Goal: Task Accomplishment & Management: Use online tool/utility

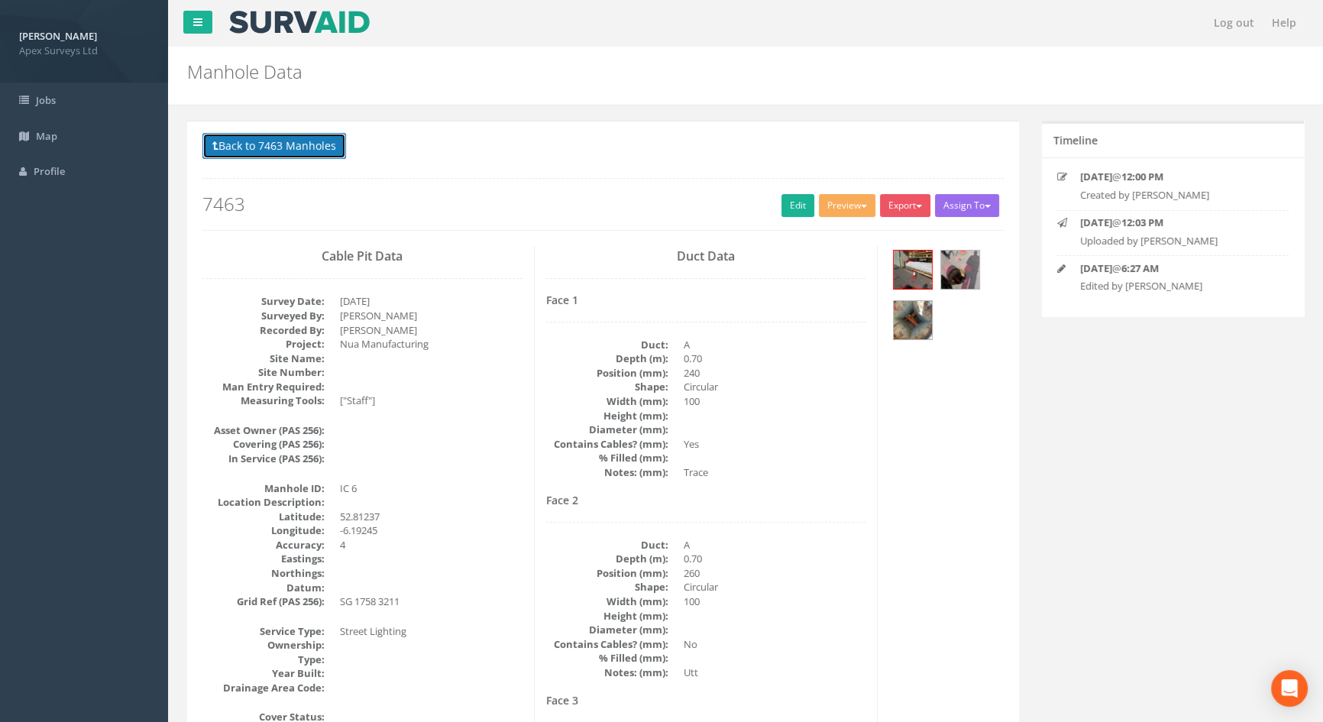
click at [246, 149] on button "Back to 7463 Manholes" at bounding box center [274, 146] width 144 height 26
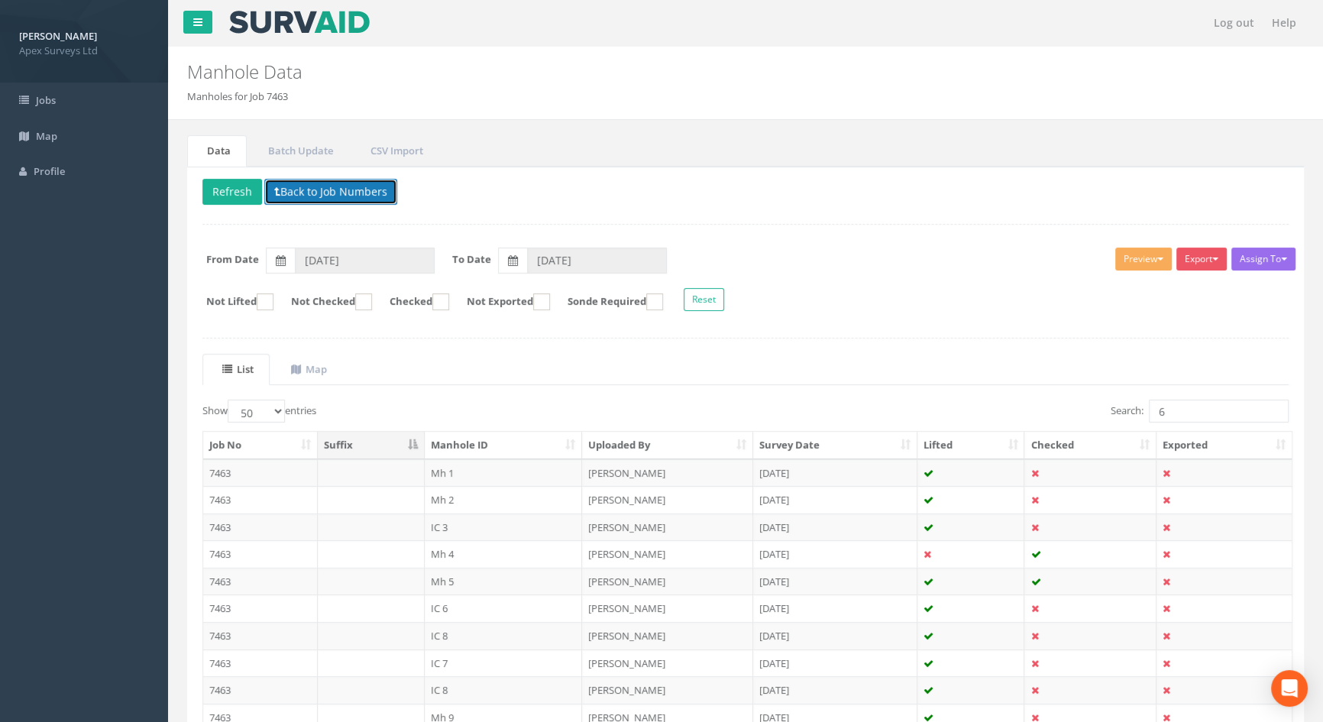
click at [299, 192] on button "Back to Job Numbers" at bounding box center [330, 192] width 133 height 26
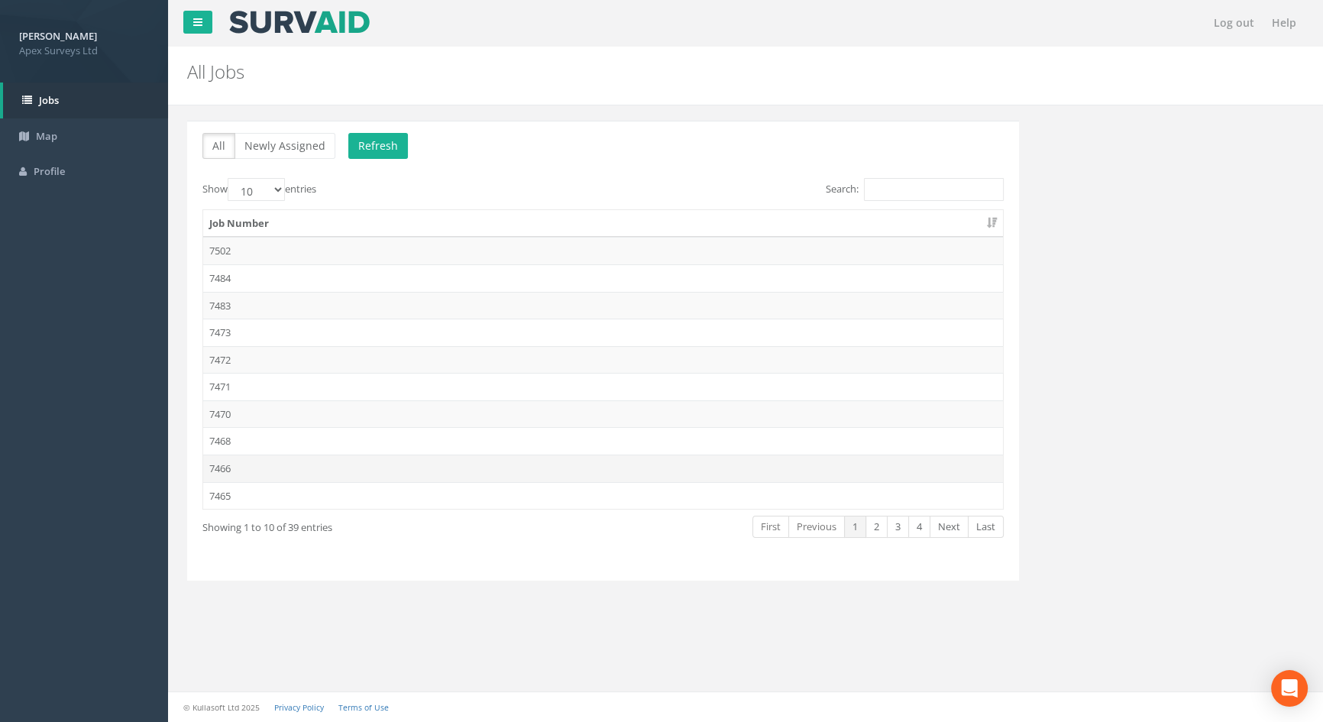
click at [274, 472] on td "7466" at bounding box center [603, 469] width 800 height 28
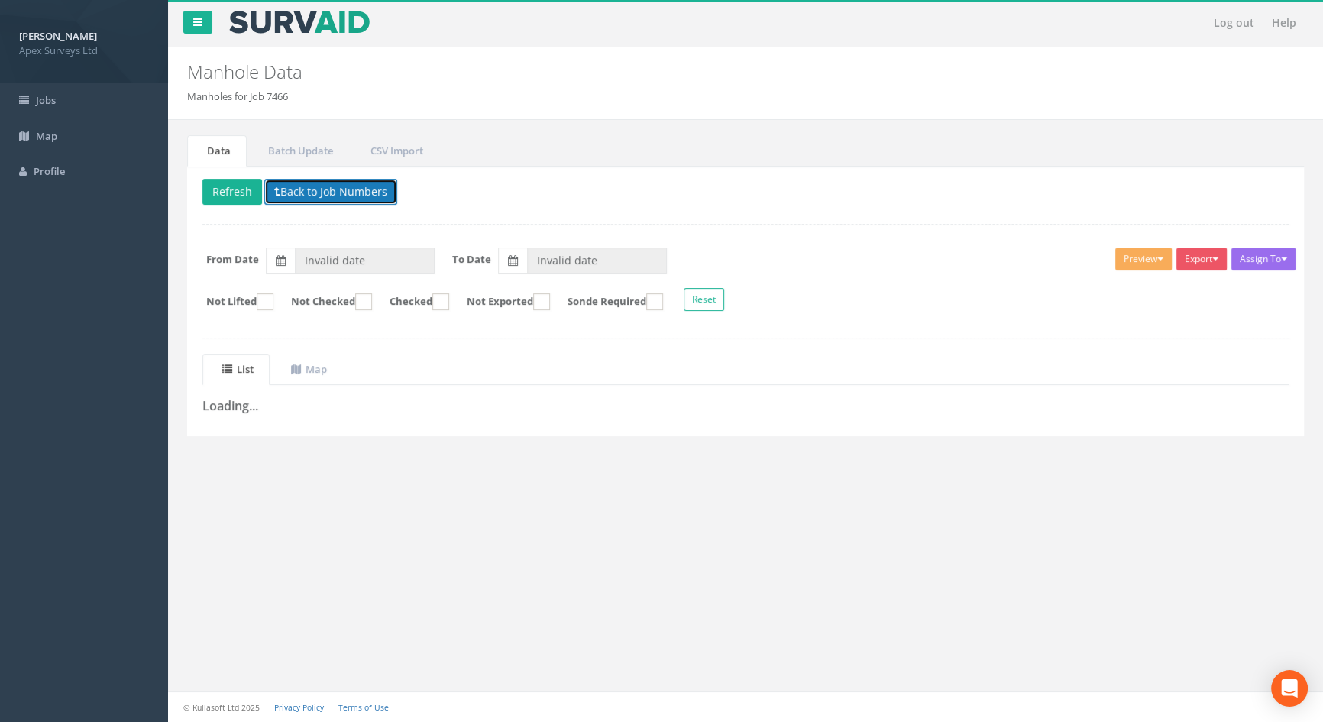
click at [304, 193] on button "Back to Job Numbers" at bounding box center [330, 192] width 133 height 26
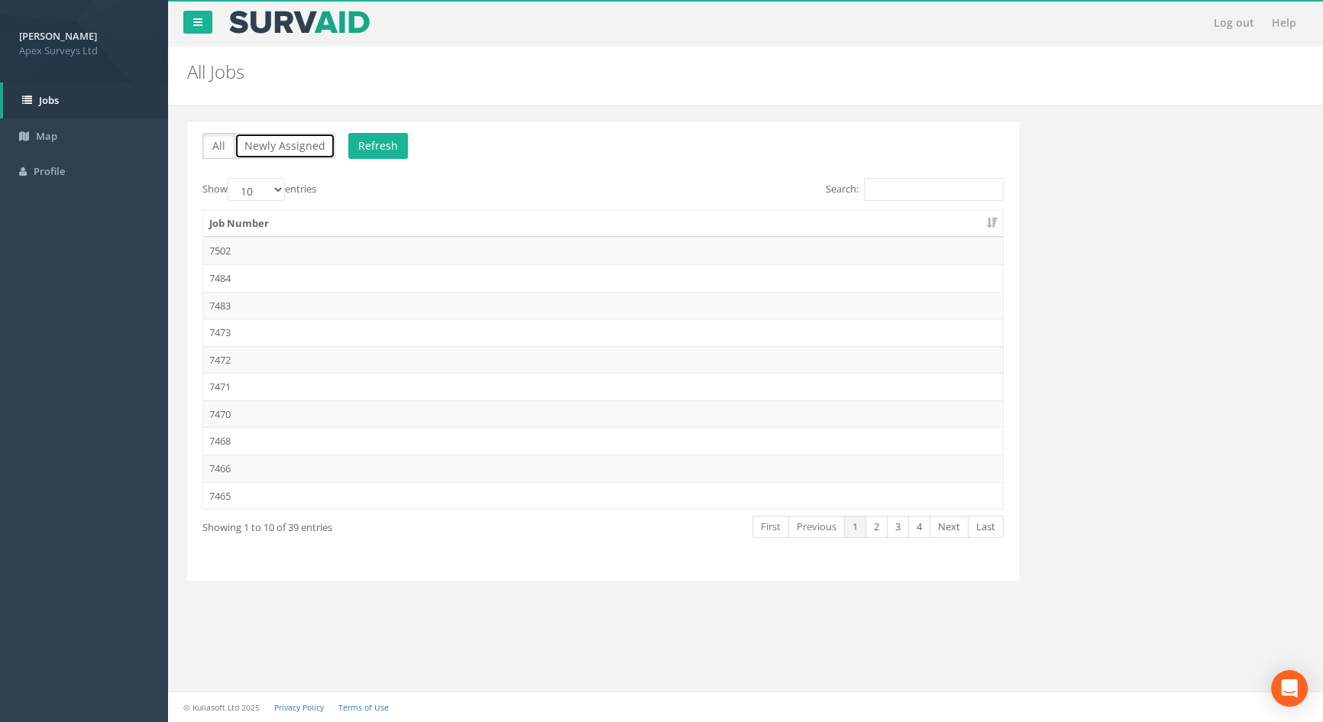
click at [285, 142] on button "Newly Assigned" at bounding box center [285, 146] width 101 height 26
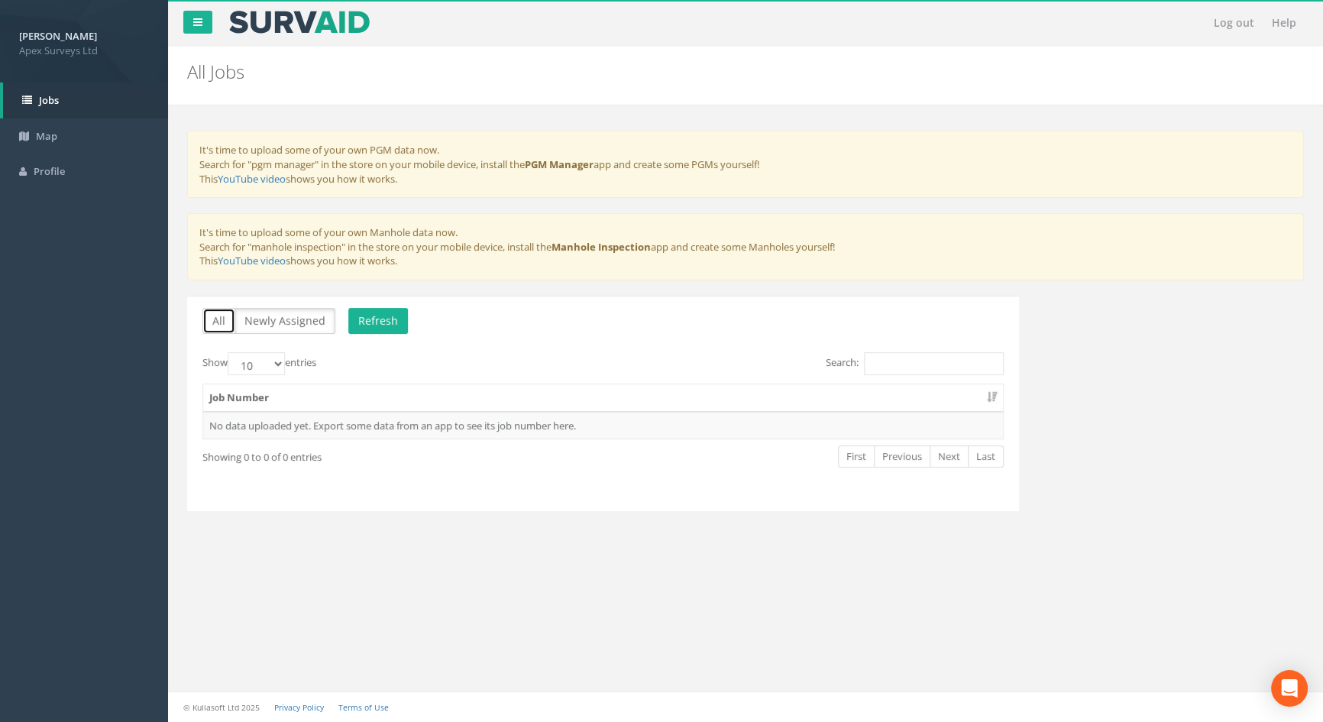
click at [221, 321] on button "All" at bounding box center [218, 321] width 33 height 26
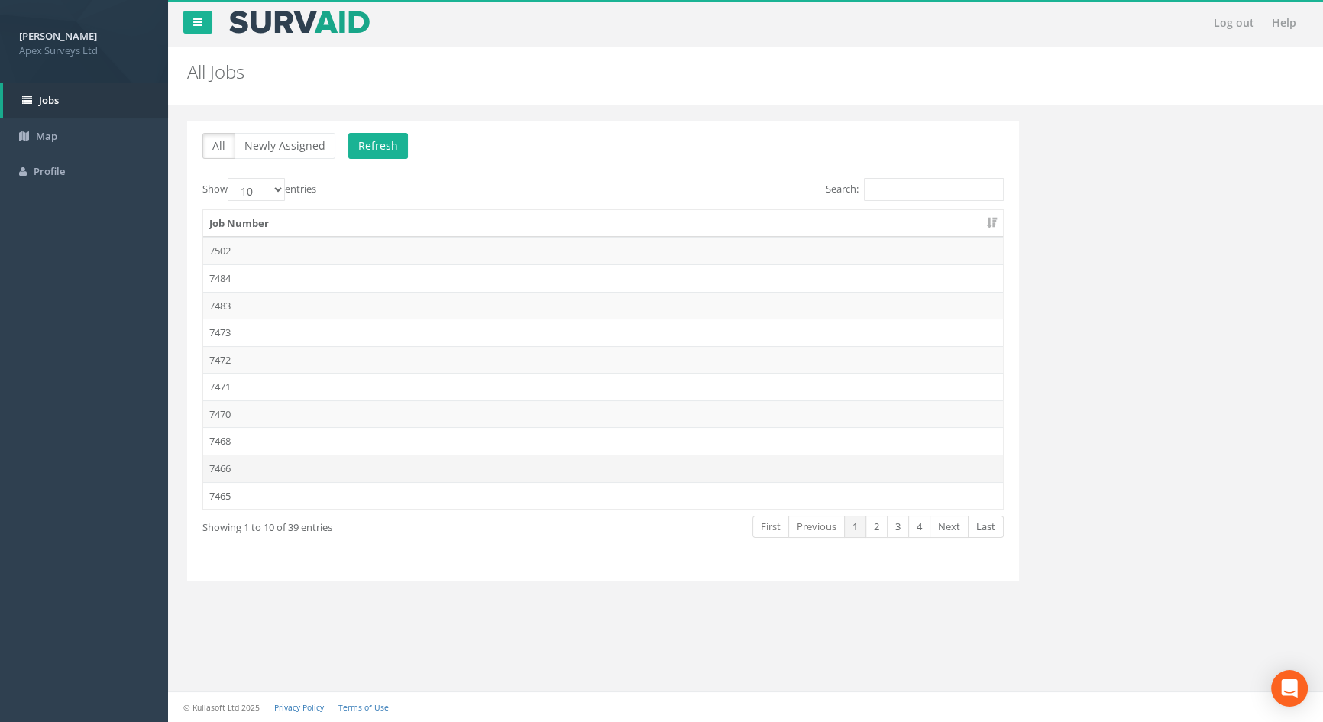
click at [248, 468] on td "7466" at bounding box center [603, 469] width 800 height 28
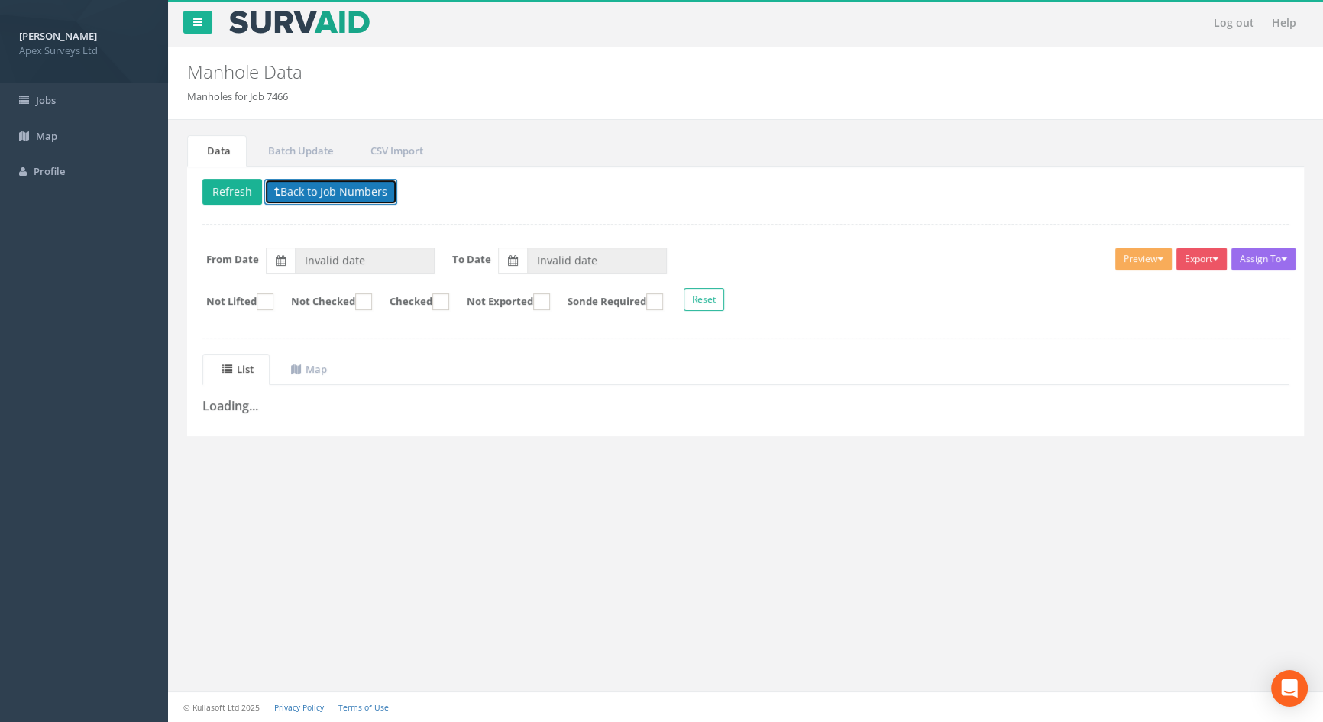
click at [325, 193] on button "Back to Job Numbers" at bounding box center [330, 192] width 133 height 26
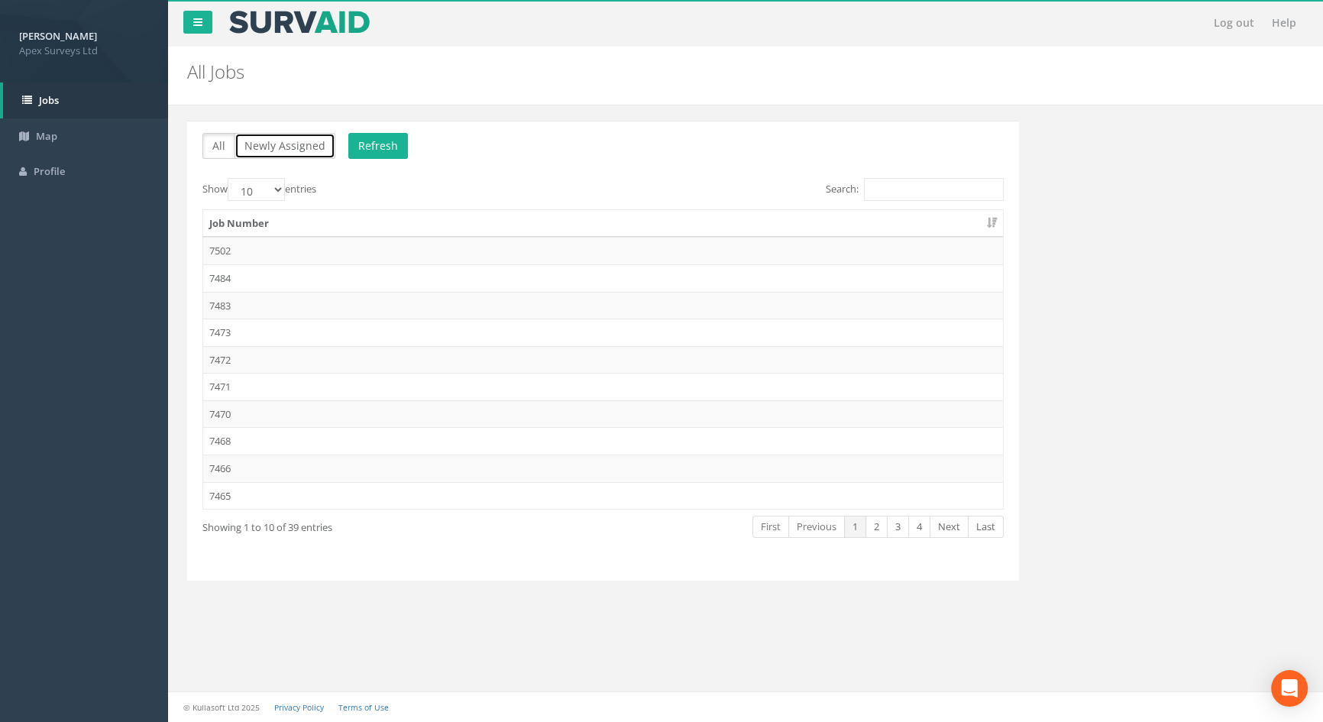
click at [296, 151] on button "Newly Assigned" at bounding box center [285, 146] width 101 height 26
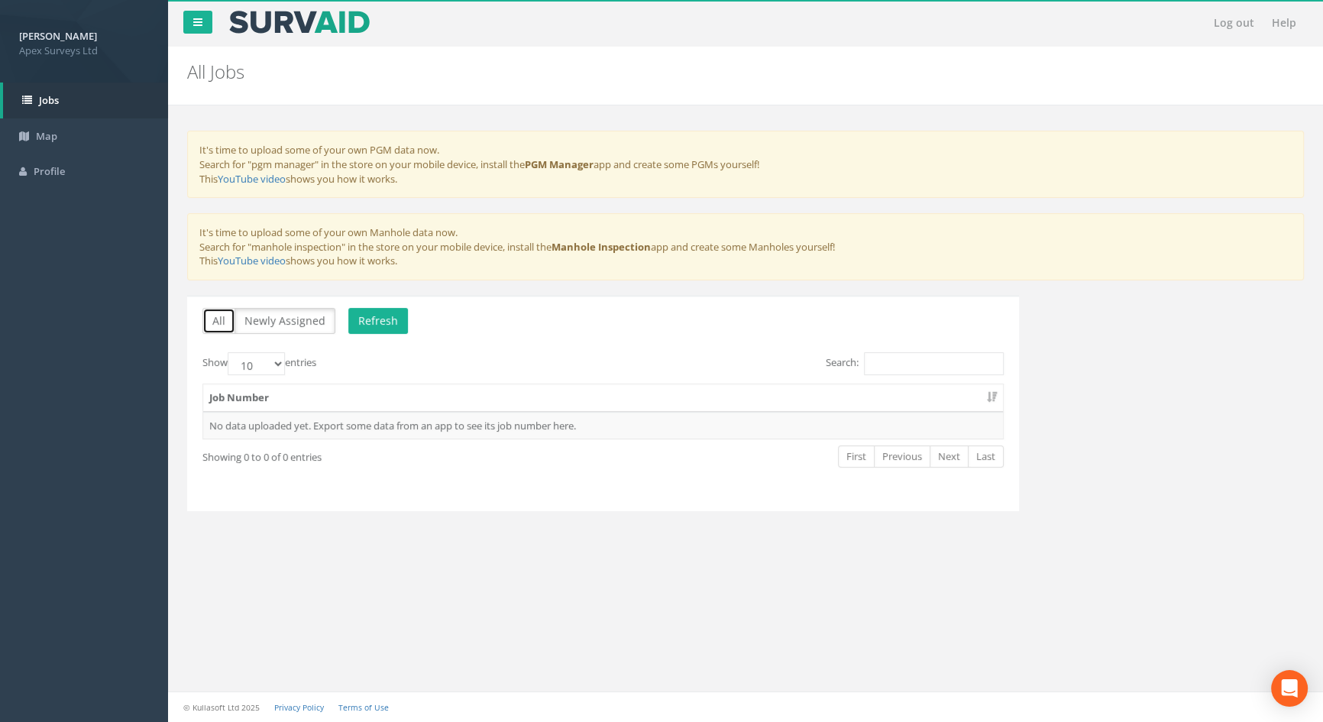
click at [222, 321] on button "All" at bounding box center [218, 321] width 33 height 26
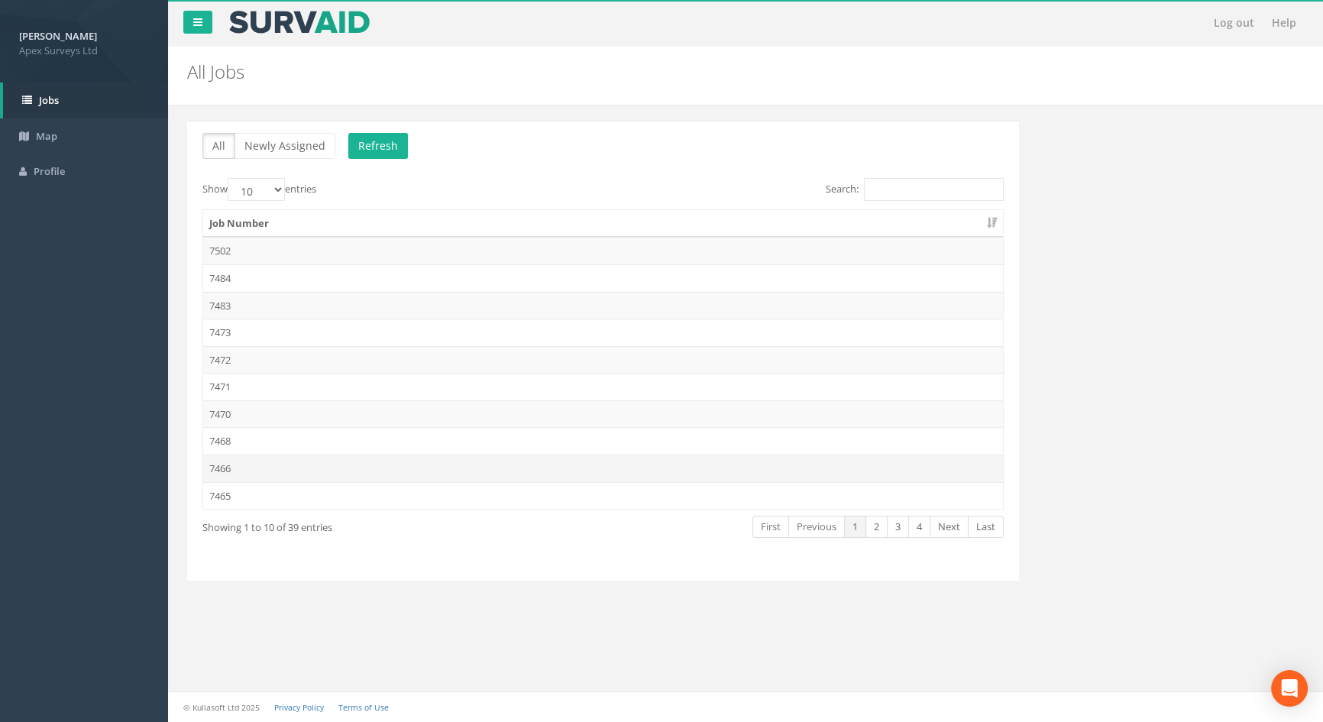
click at [225, 464] on td "7466" at bounding box center [603, 469] width 800 height 28
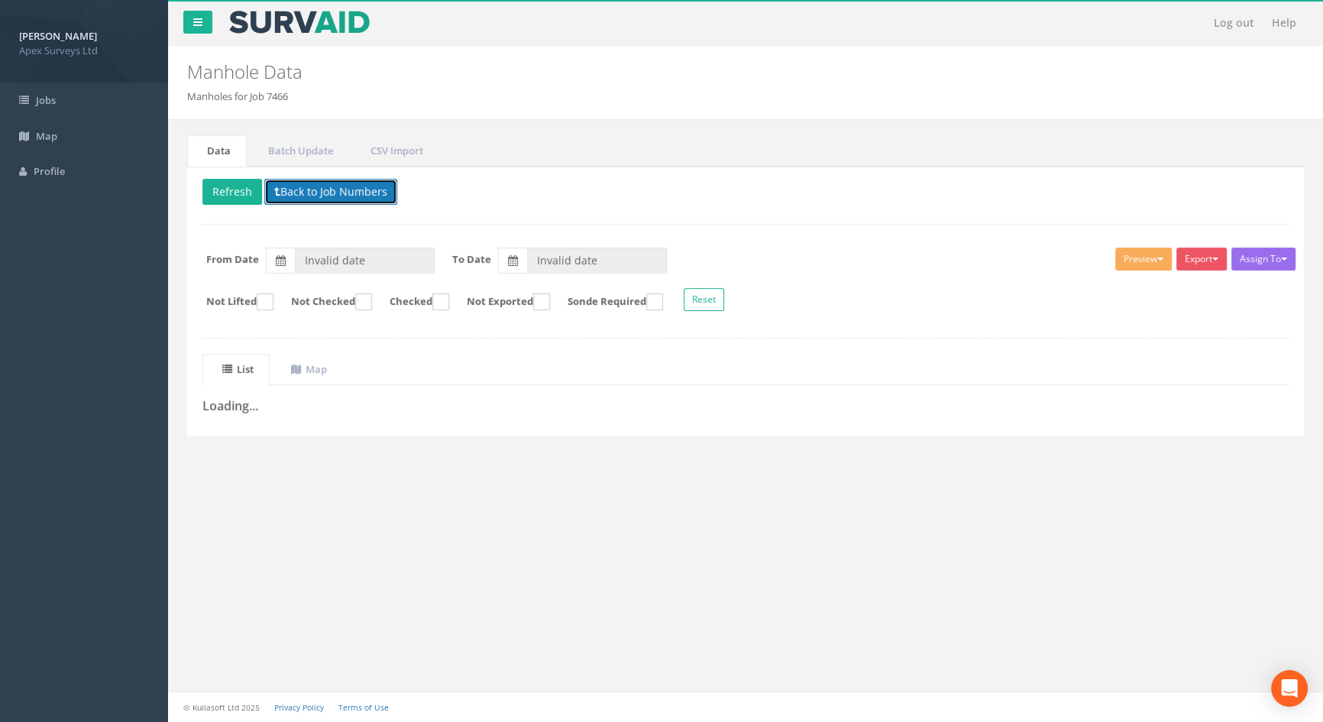
click at [309, 189] on button "Back to Job Numbers" at bounding box center [330, 192] width 133 height 26
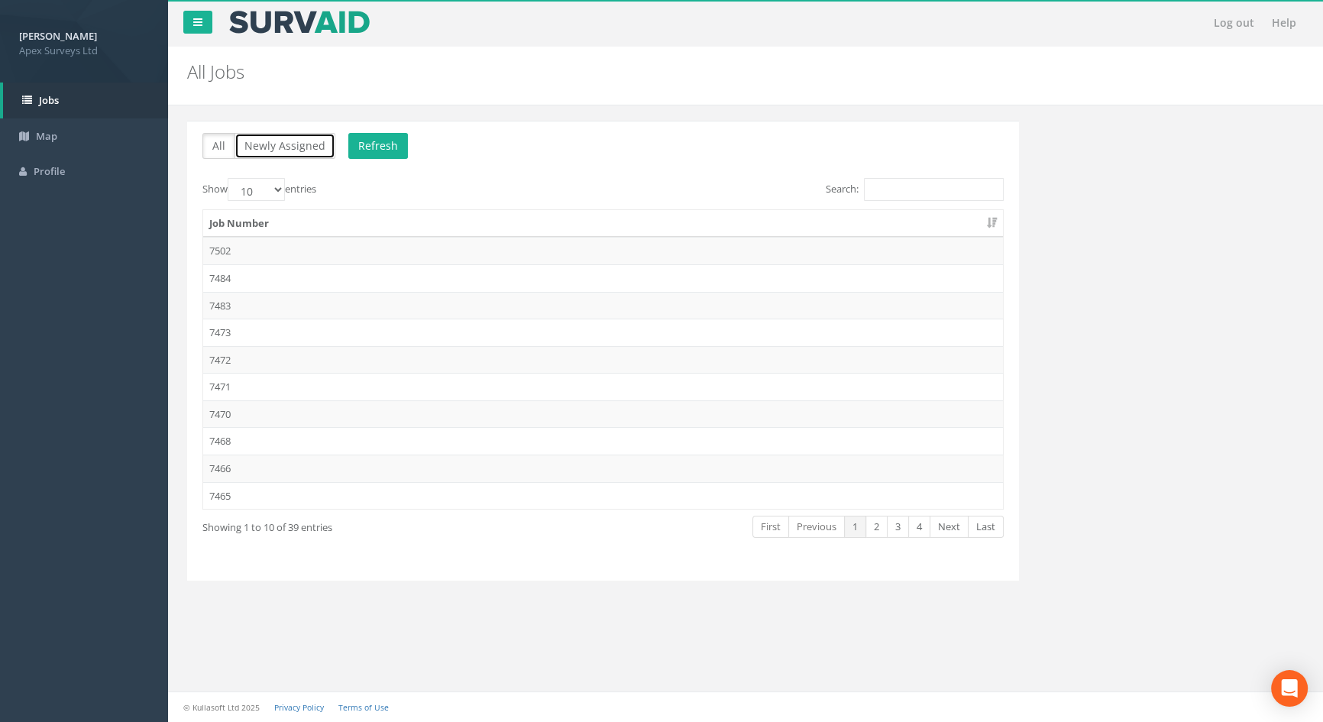
click at [306, 156] on button "Newly Assigned" at bounding box center [285, 146] width 101 height 26
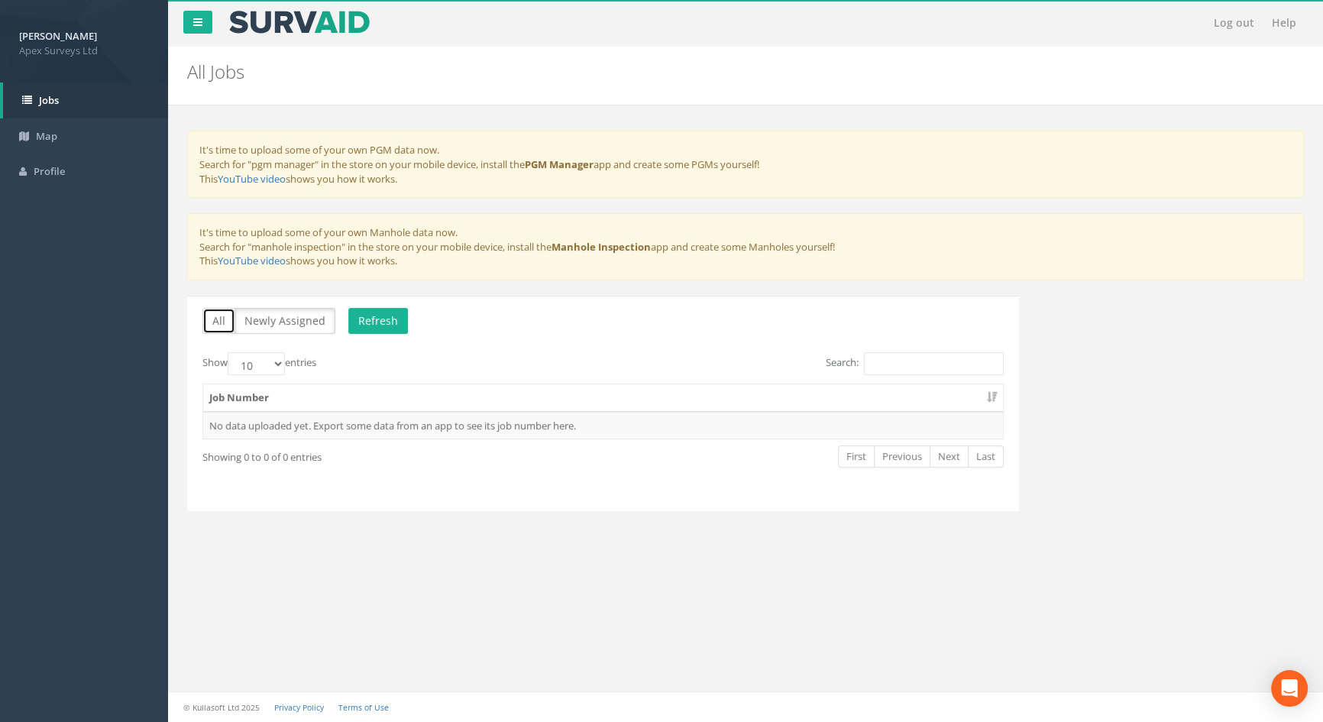
click at [214, 316] on button "All" at bounding box center [218, 321] width 33 height 26
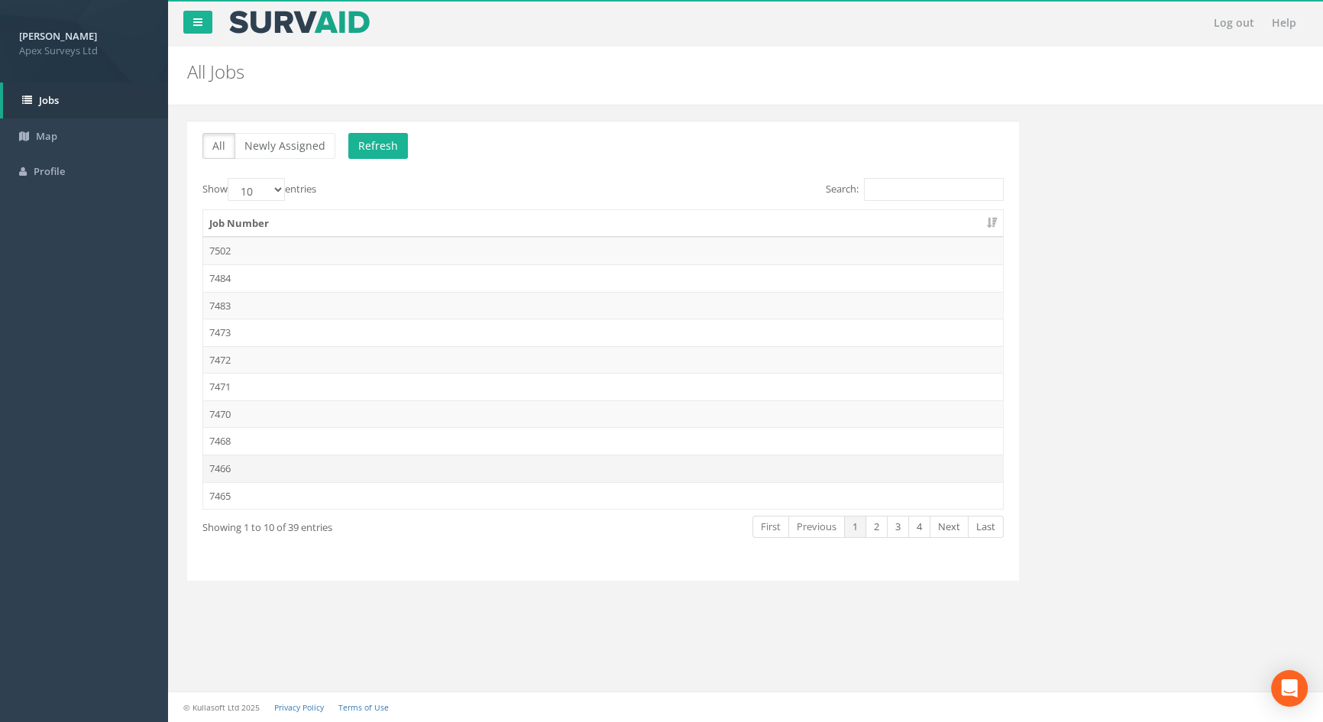
click at [250, 473] on td "7466" at bounding box center [603, 469] width 800 height 28
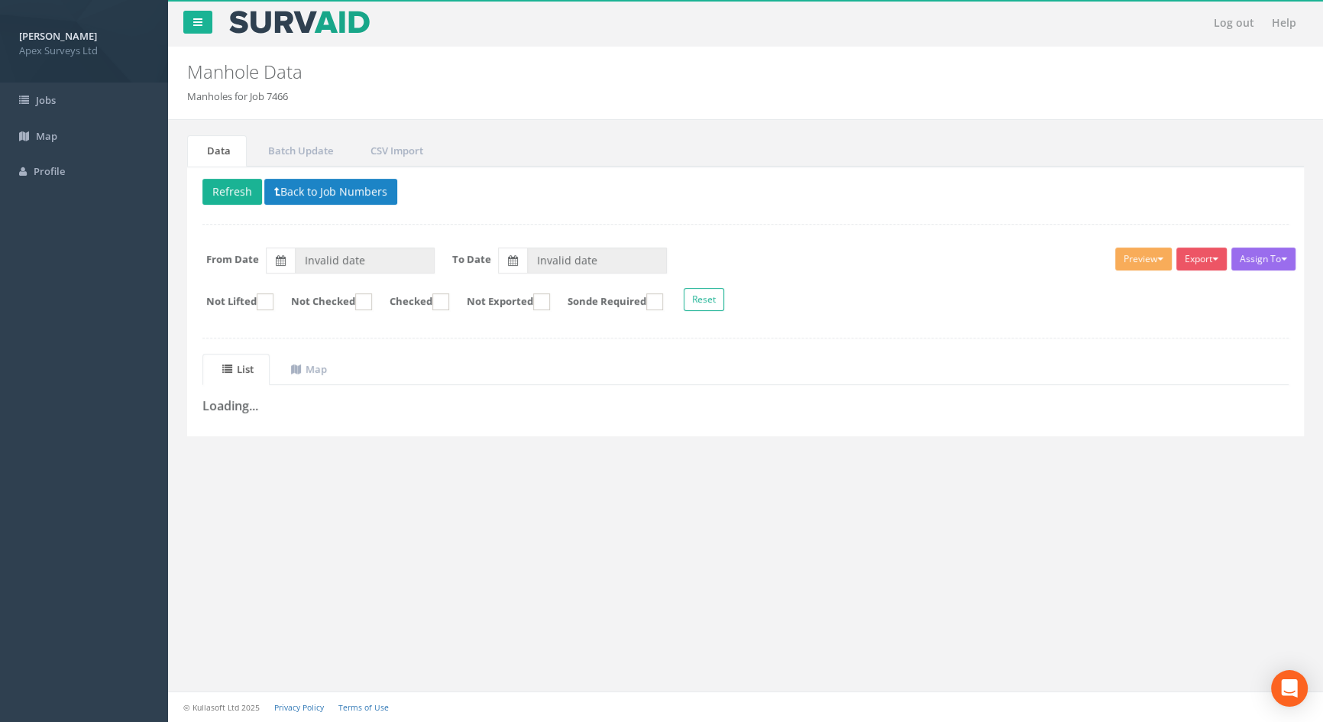
type input "[DATE]"
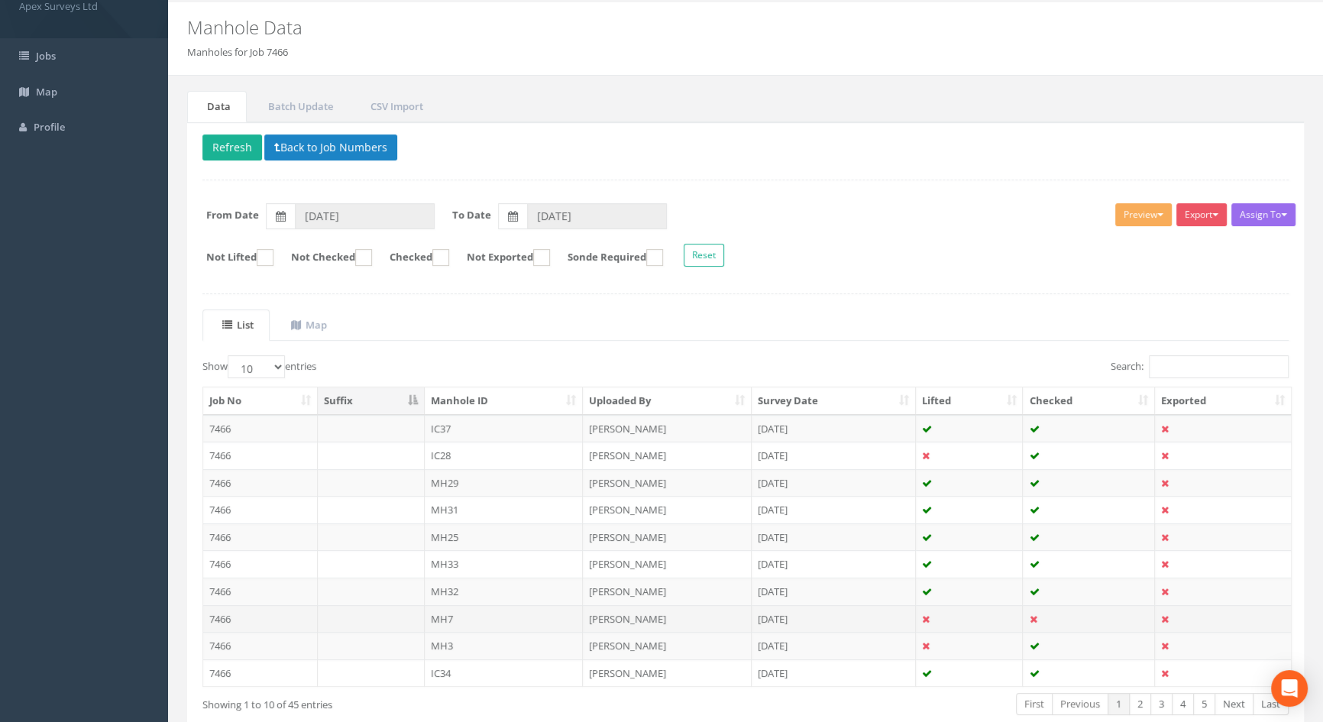
scroll to position [128, 0]
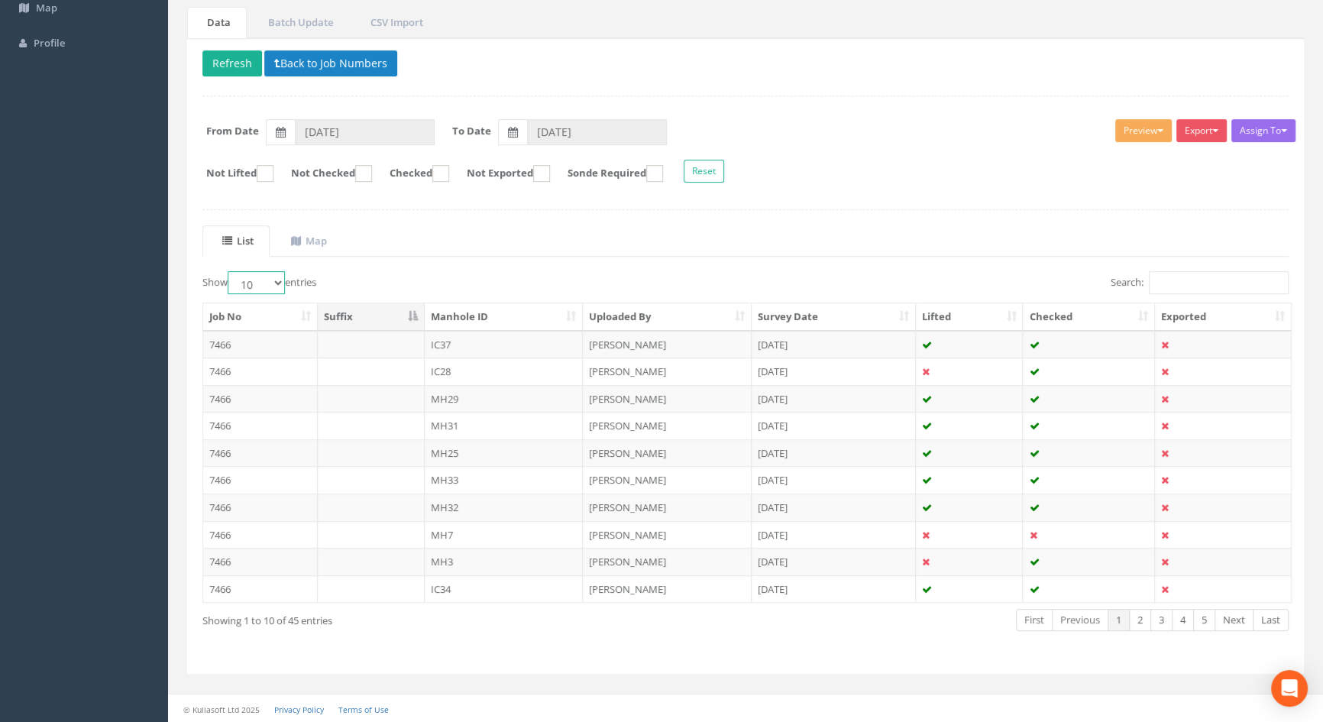
click at [283, 278] on select "10 25 50 100" at bounding box center [256, 282] width 57 height 23
select select "100"
click at [230, 271] on select "10 25 50 100" at bounding box center [256, 282] width 57 height 23
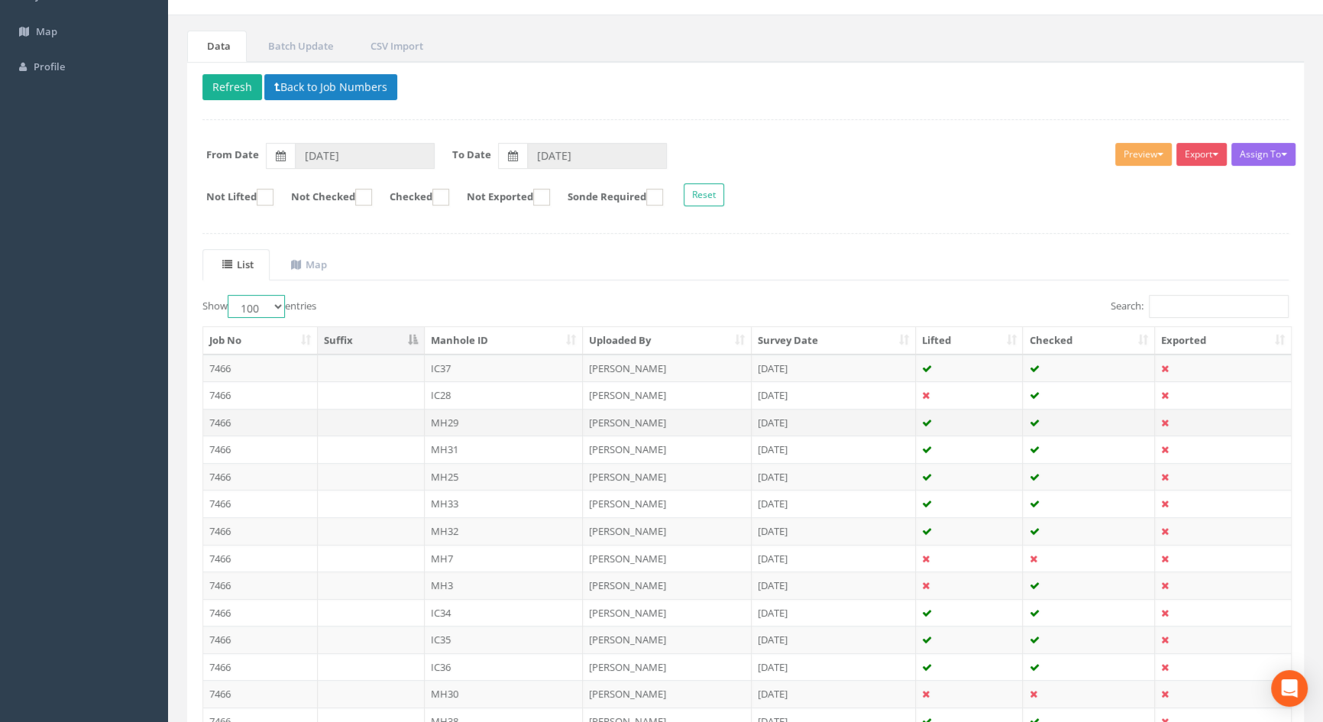
scroll to position [0, 0]
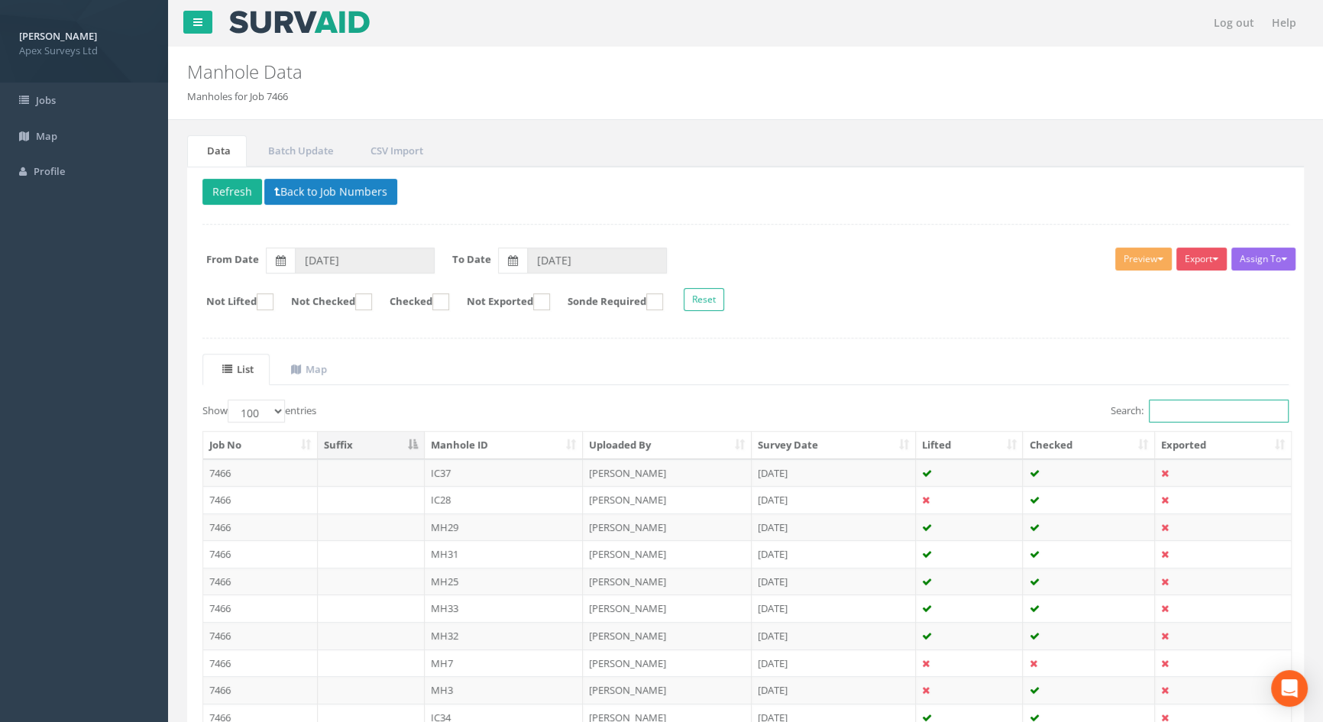
click at [1179, 413] on input "Search:" at bounding box center [1219, 411] width 140 height 23
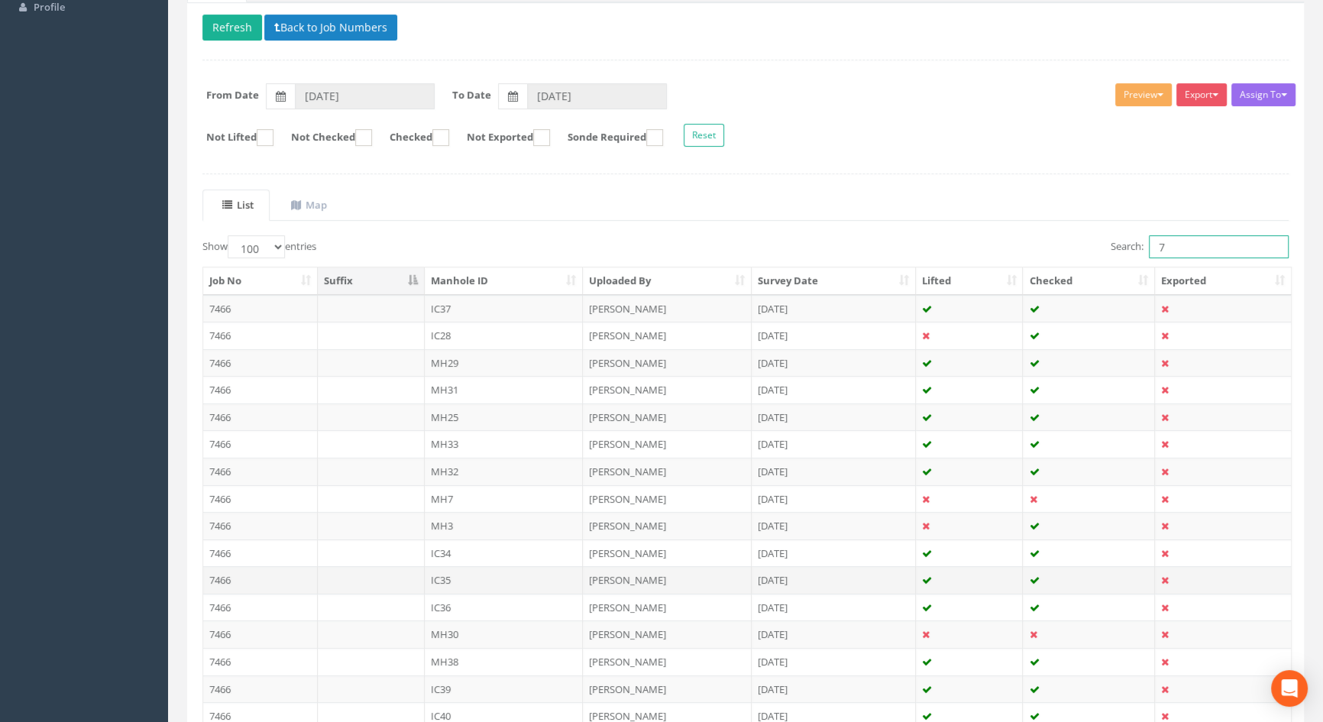
scroll to position [208, 0]
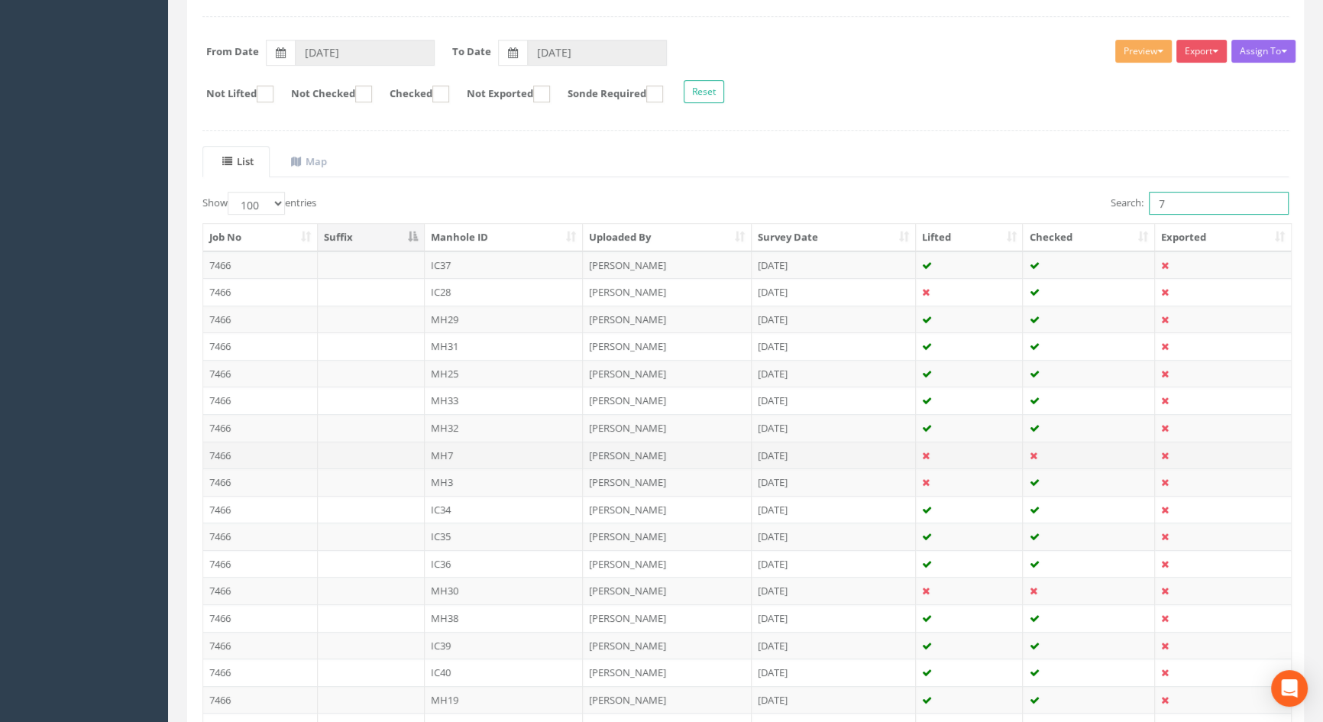
type input "7"
click at [448, 450] on td "MH7" at bounding box center [504, 456] width 159 height 28
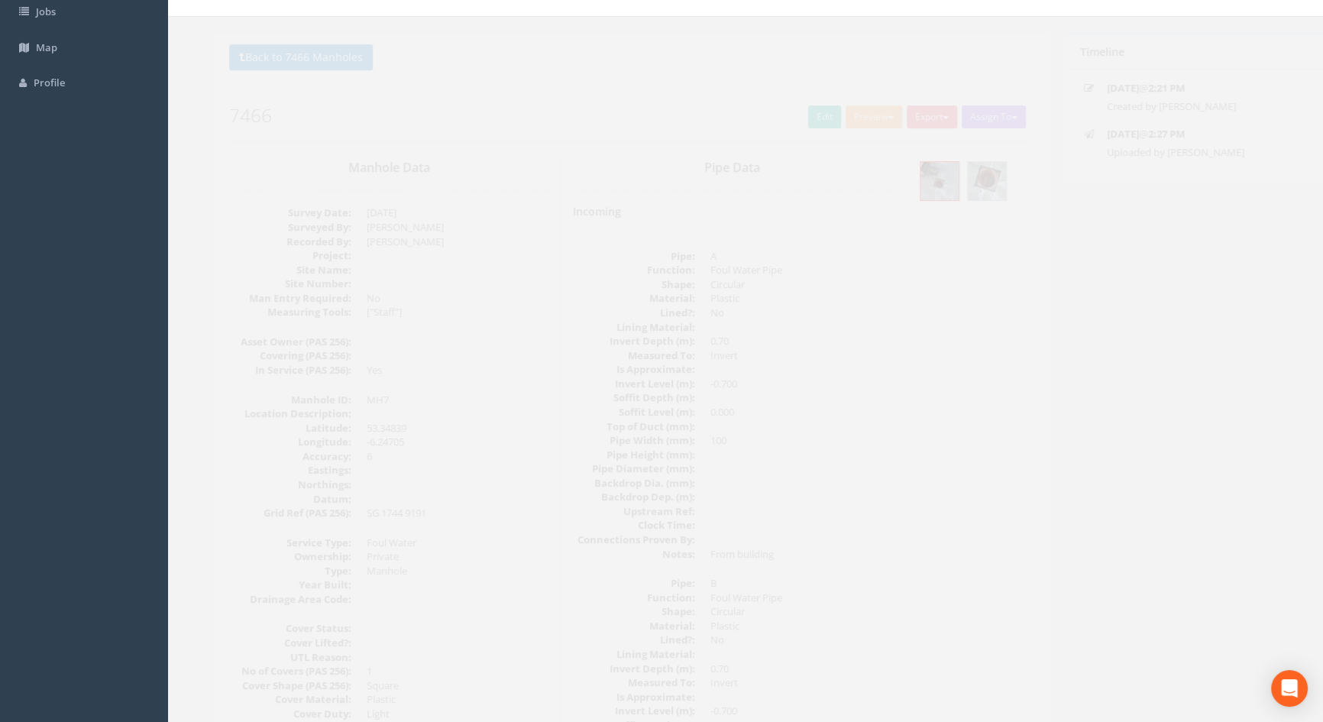
scroll to position [0, 0]
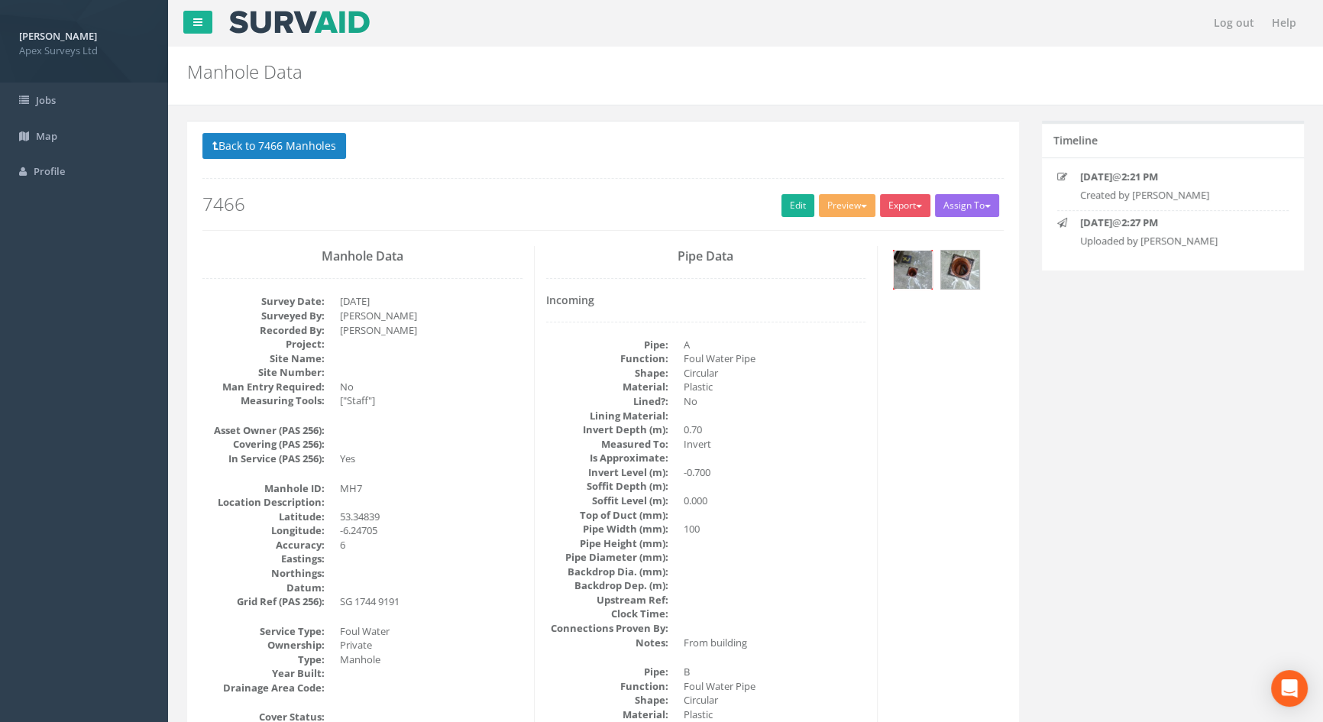
click at [927, 268] on img at bounding box center [913, 270] width 38 height 38
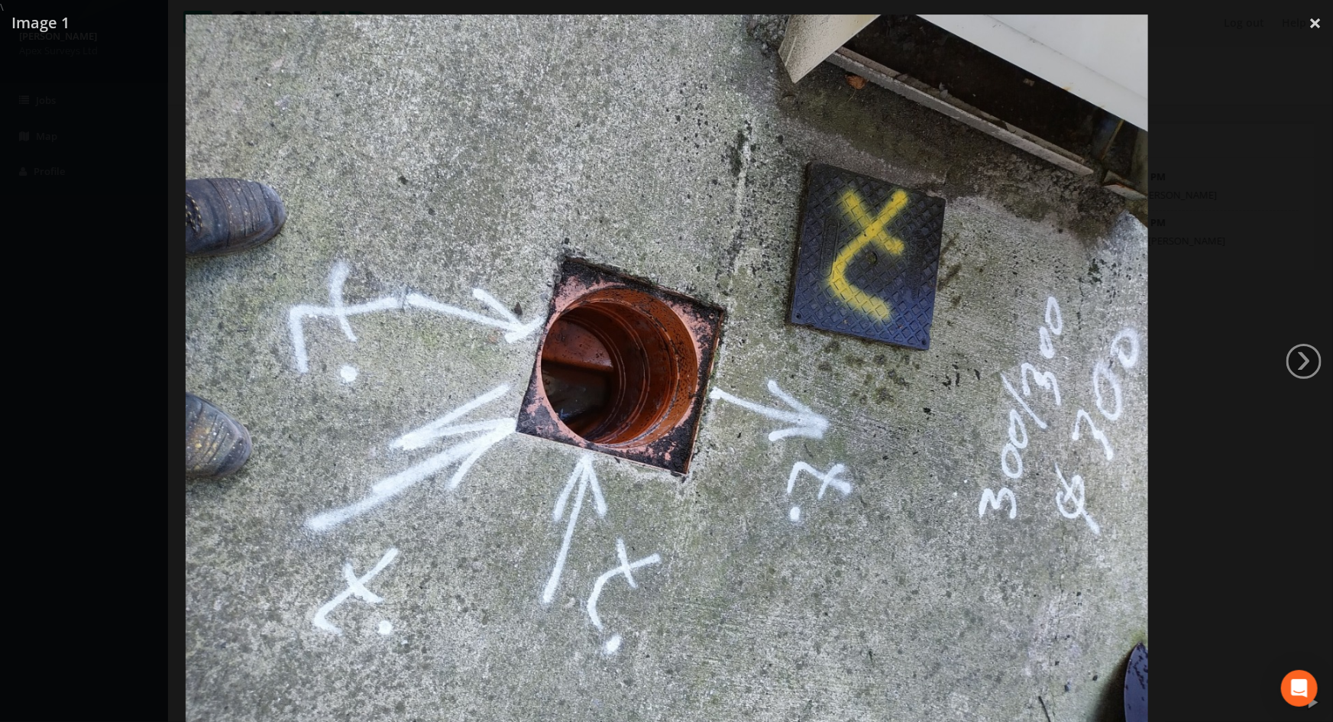
click at [78, 394] on div at bounding box center [666, 376] width 1333 height 722
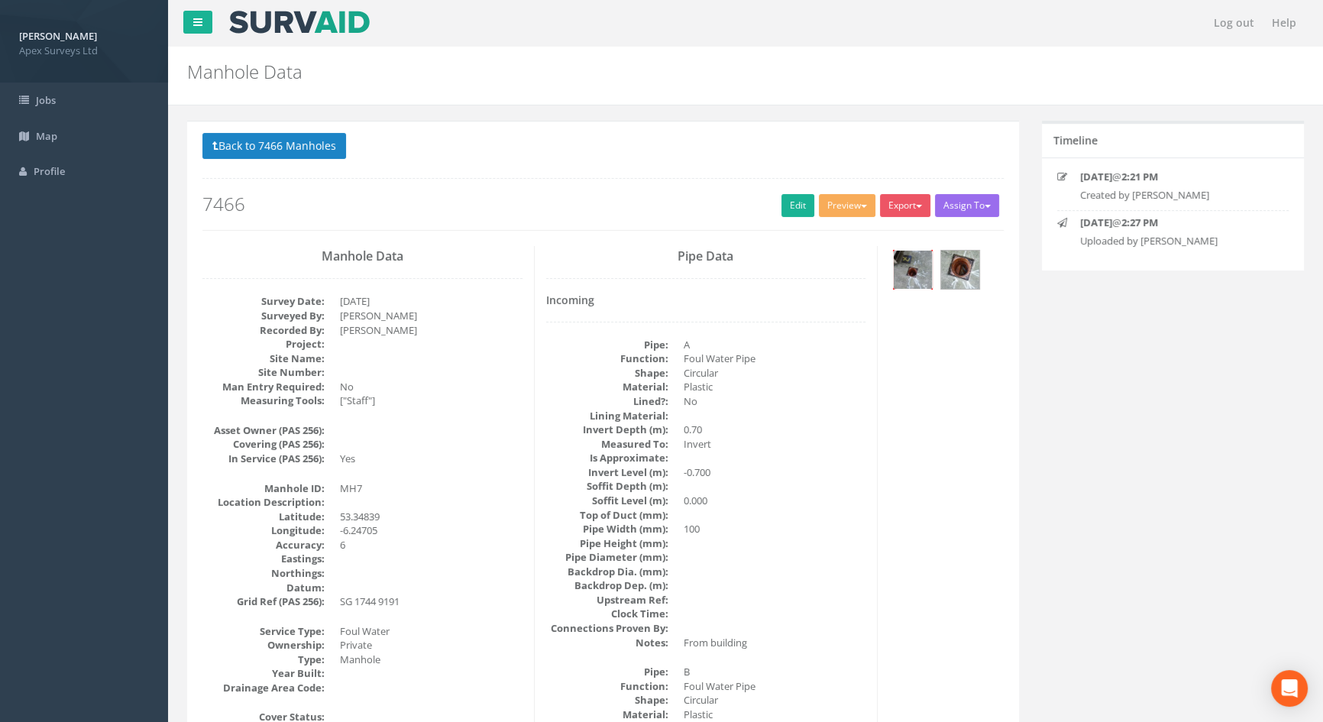
click at [917, 260] on img at bounding box center [913, 270] width 38 height 38
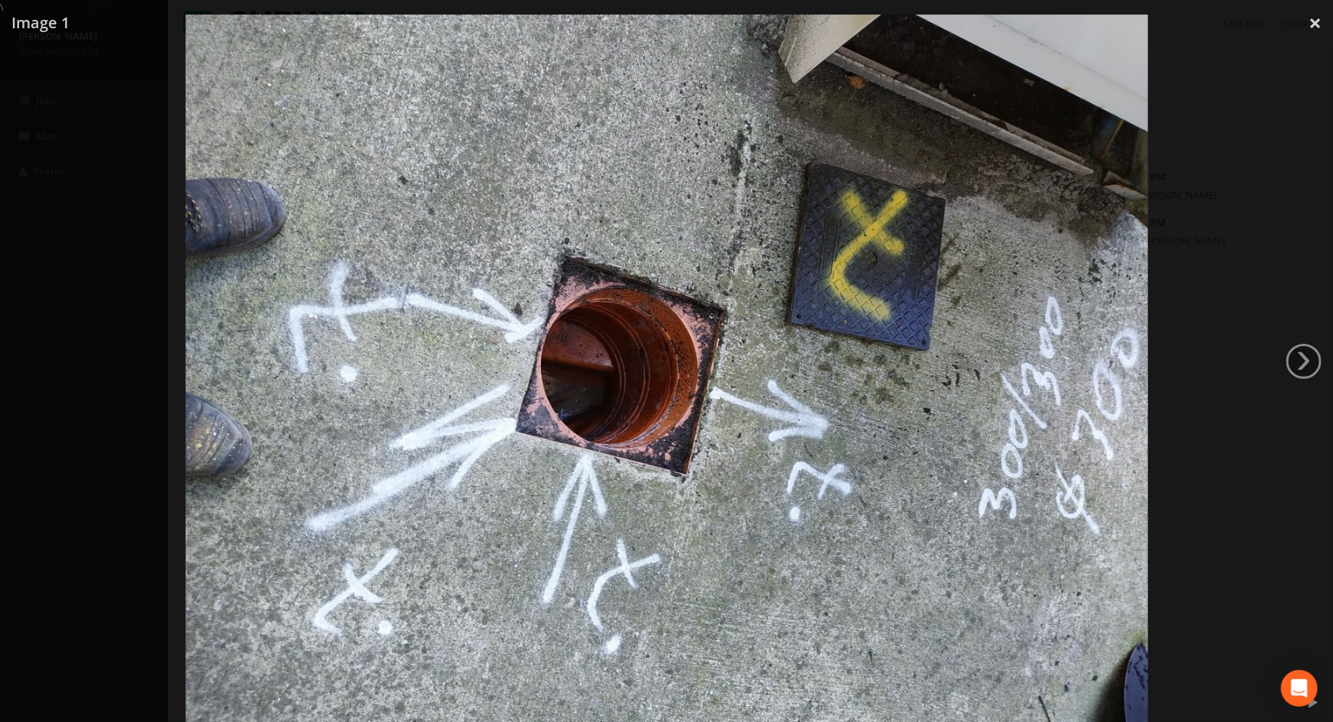
click at [81, 273] on div at bounding box center [666, 376] width 1333 height 722
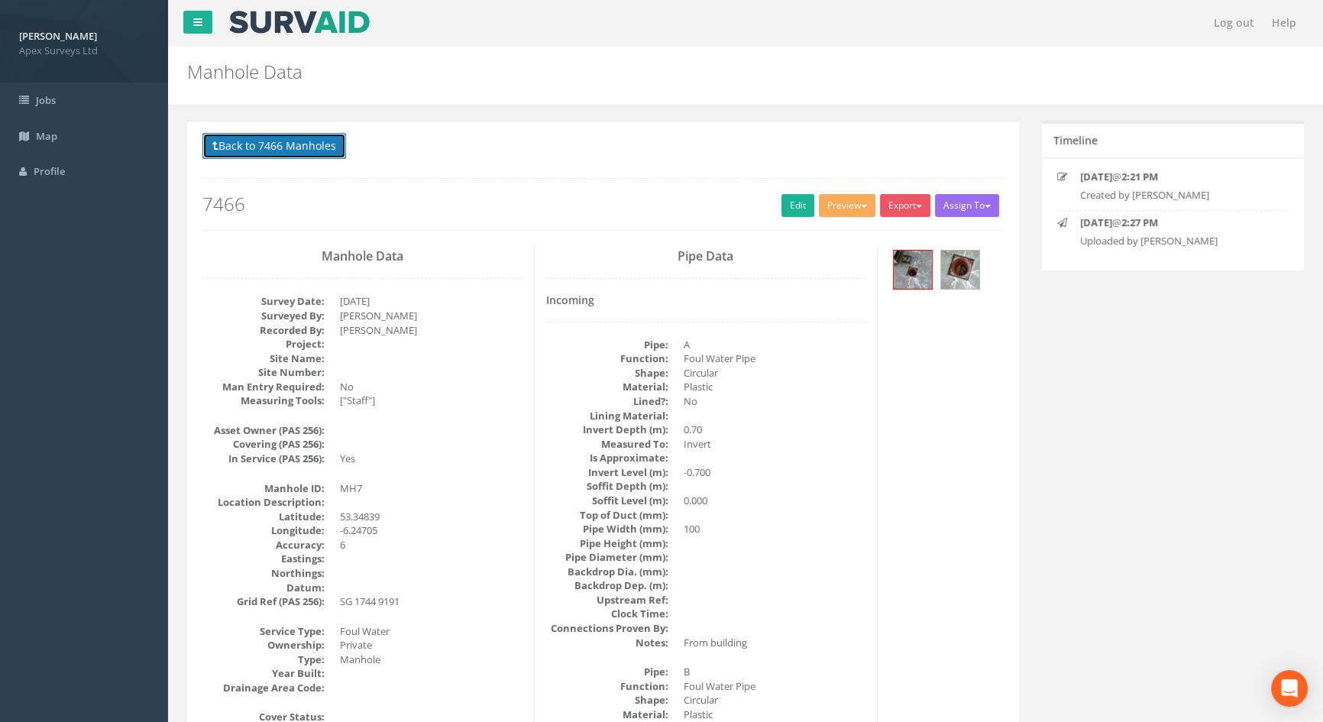
click at [273, 147] on button "Back to 7466 Manholes" at bounding box center [274, 146] width 144 height 26
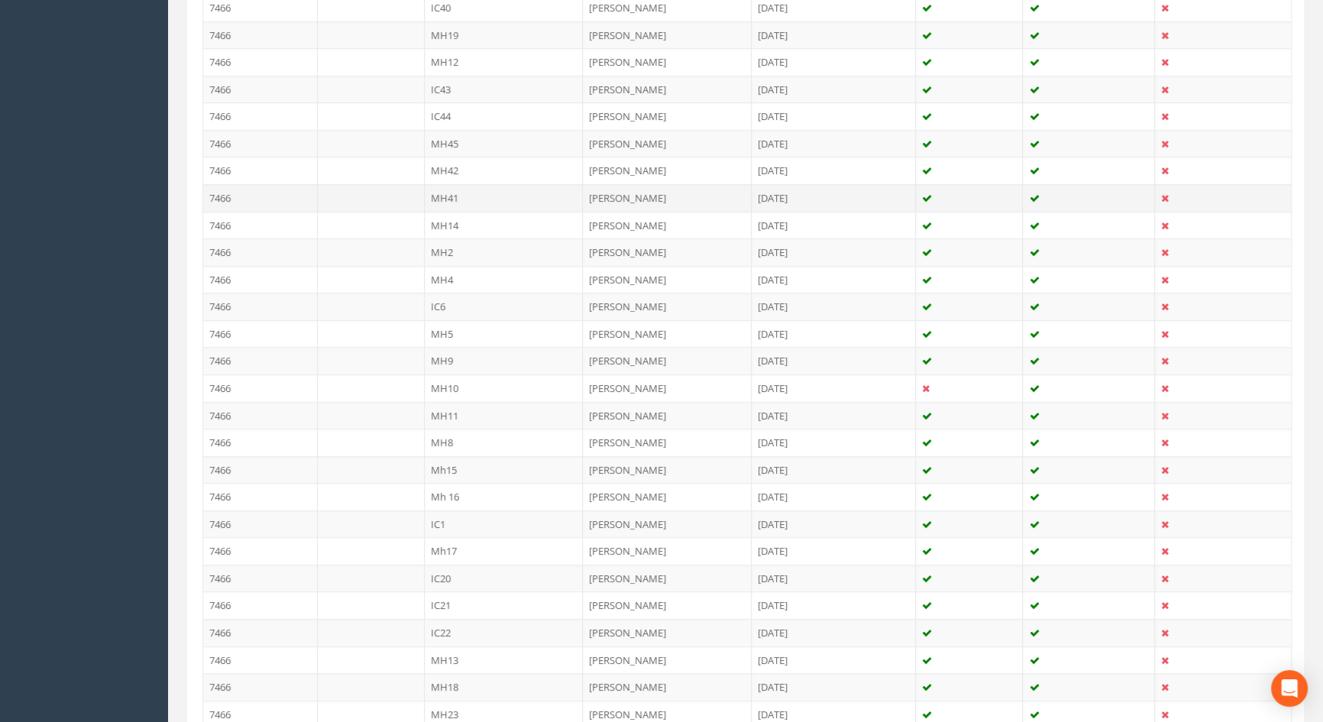
scroll to position [902, 0]
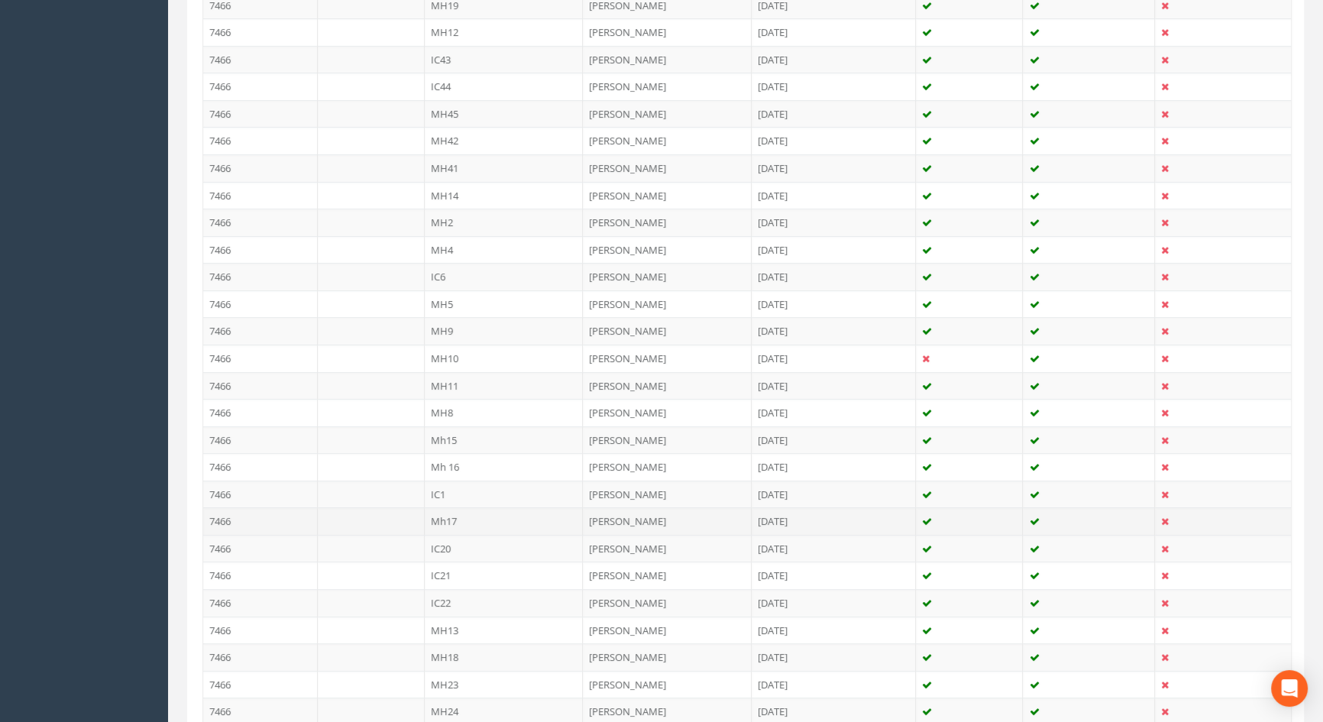
click at [456, 512] on td "Mh17" at bounding box center [504, 521] width 159 height 28
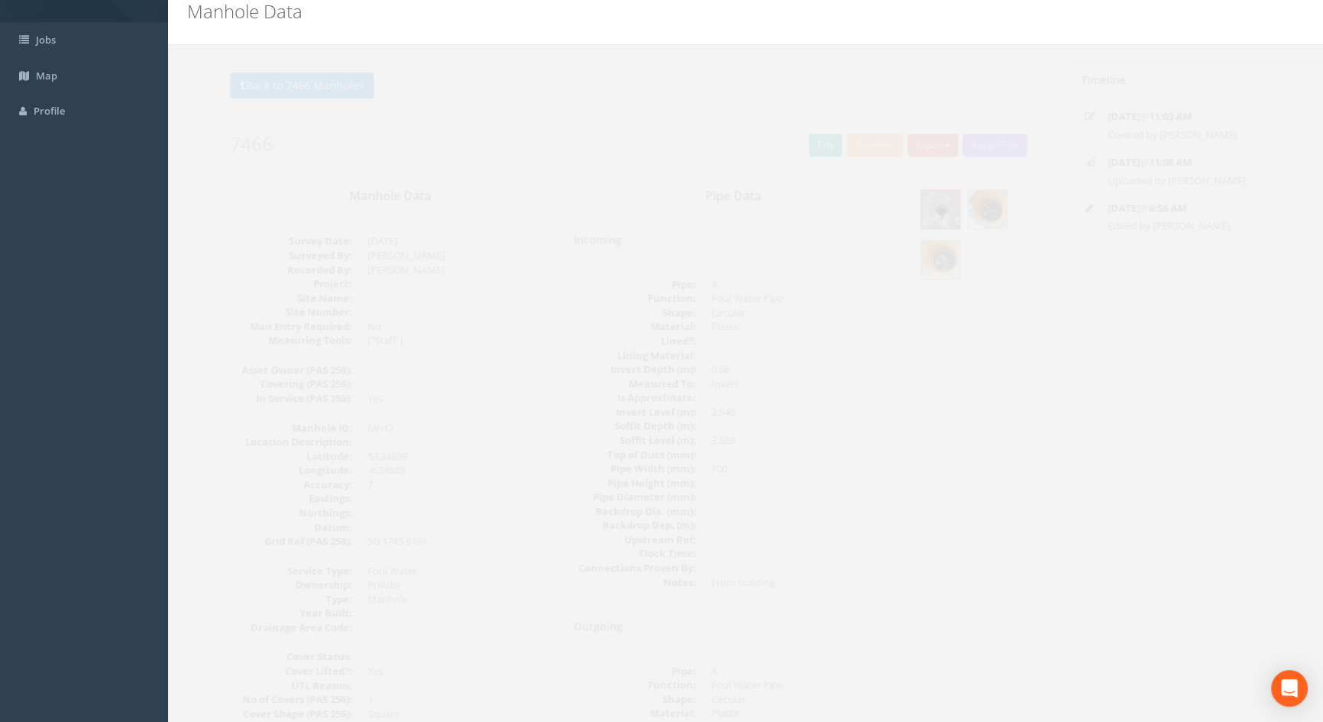
scroll to position [0, 0]
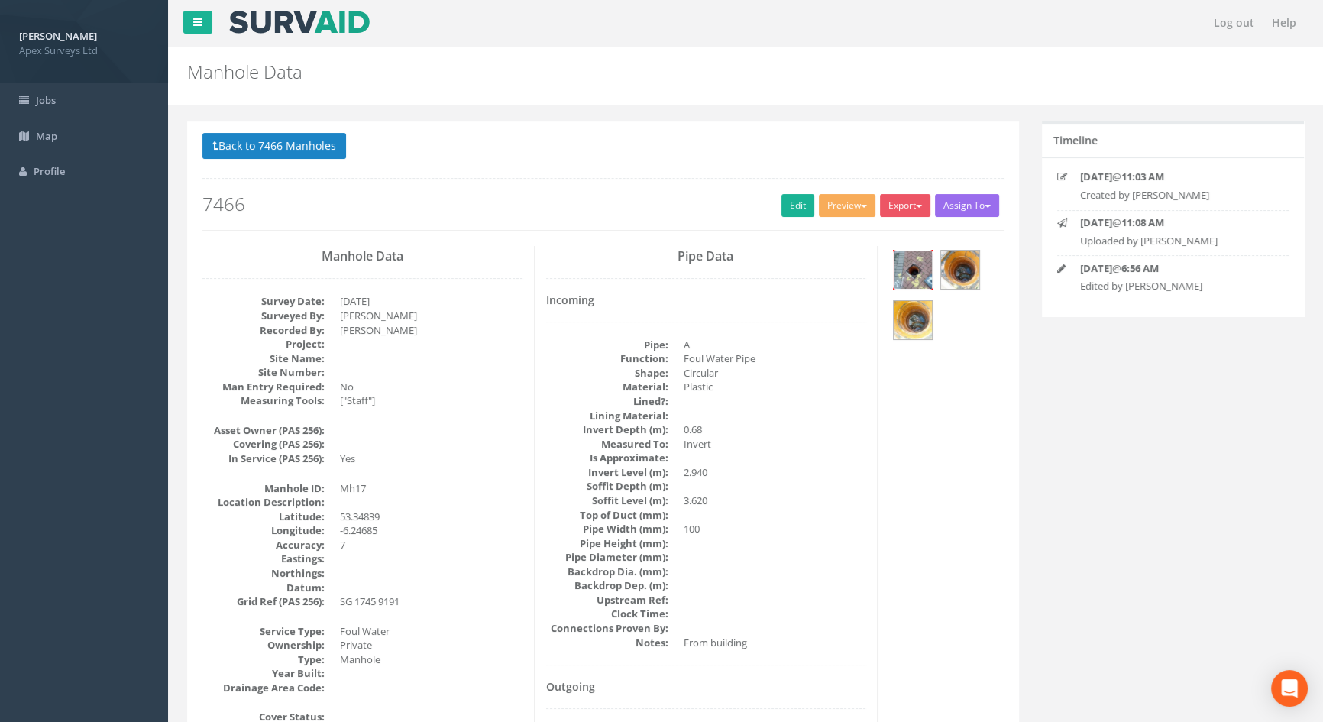
click at [920, 265] on img at bounding box center [913, 270] width 38 height 38
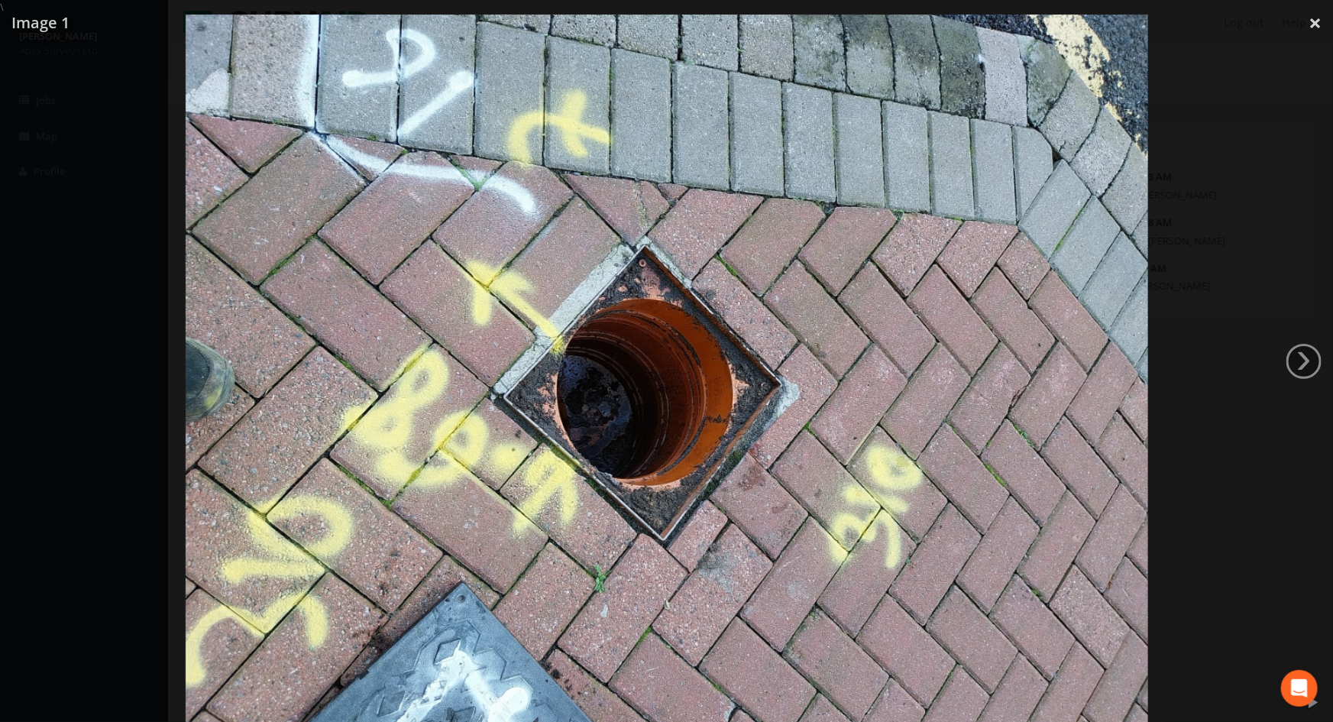
click at [71, 415] on div at bounding box center [666, 376] width 1333 height 722
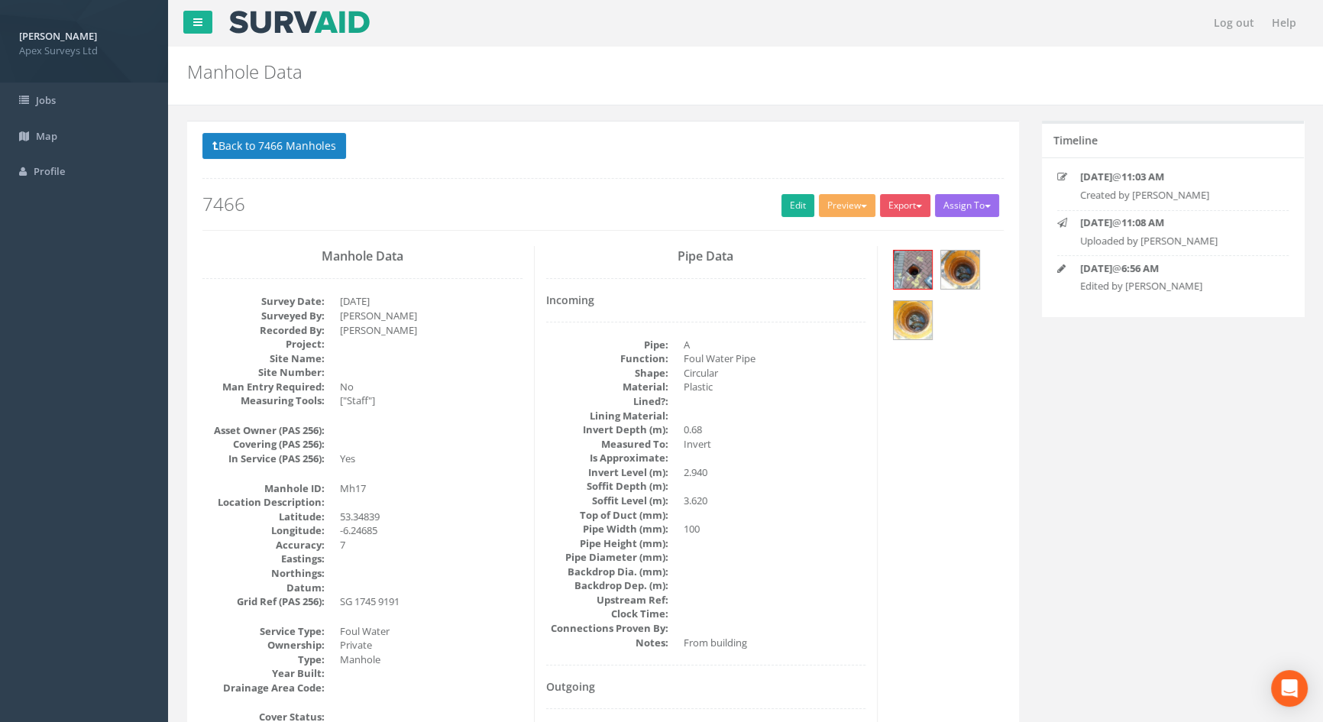
click at [303, 142] on button "Back to 7466 Manholes" at bounding box center [274, 146] width 144 height 26
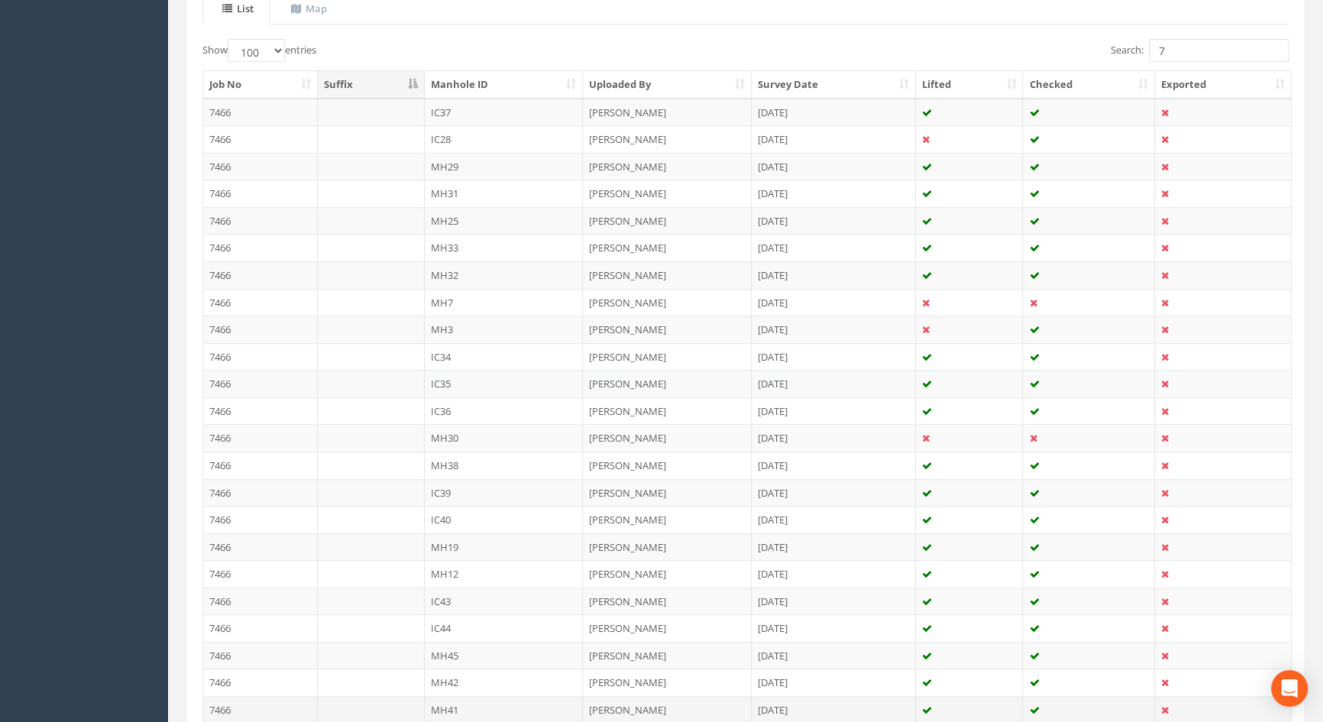
scroll to position [313, 0]
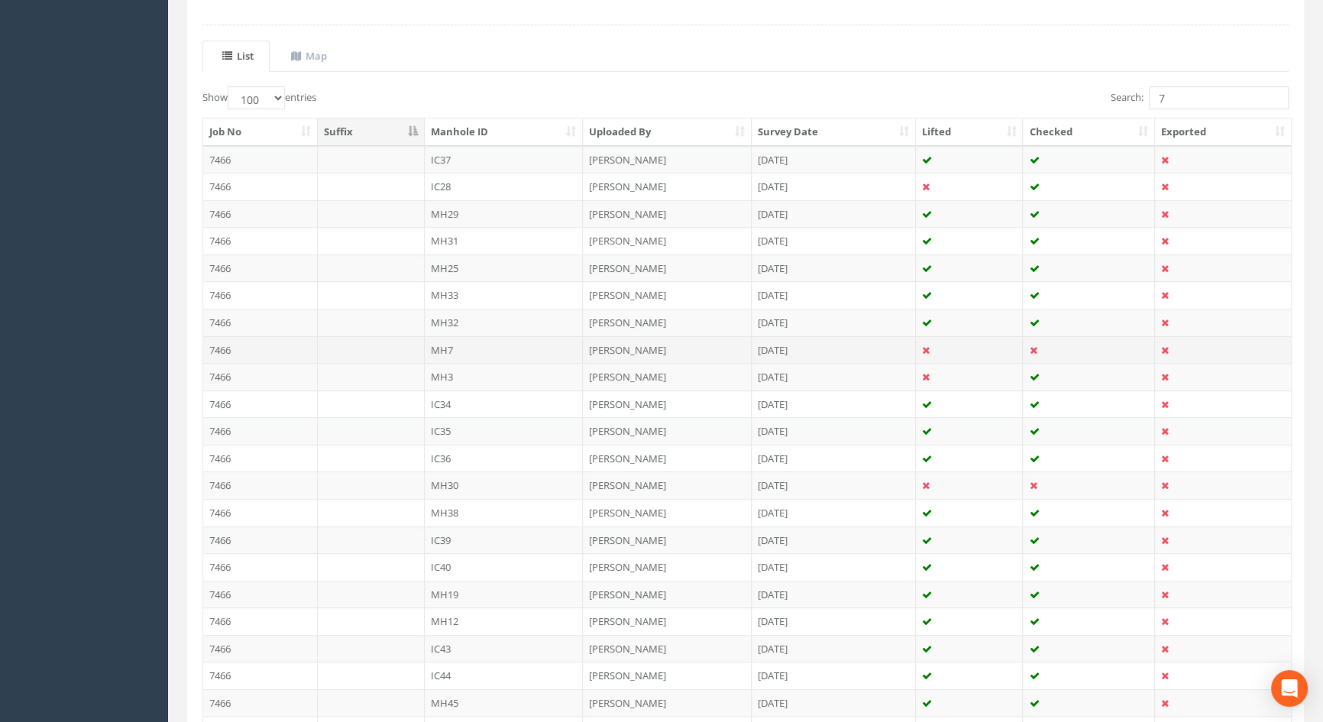
click at [450, 350] on td "MH7" at bounding box center [504, 350] width 159 height 28
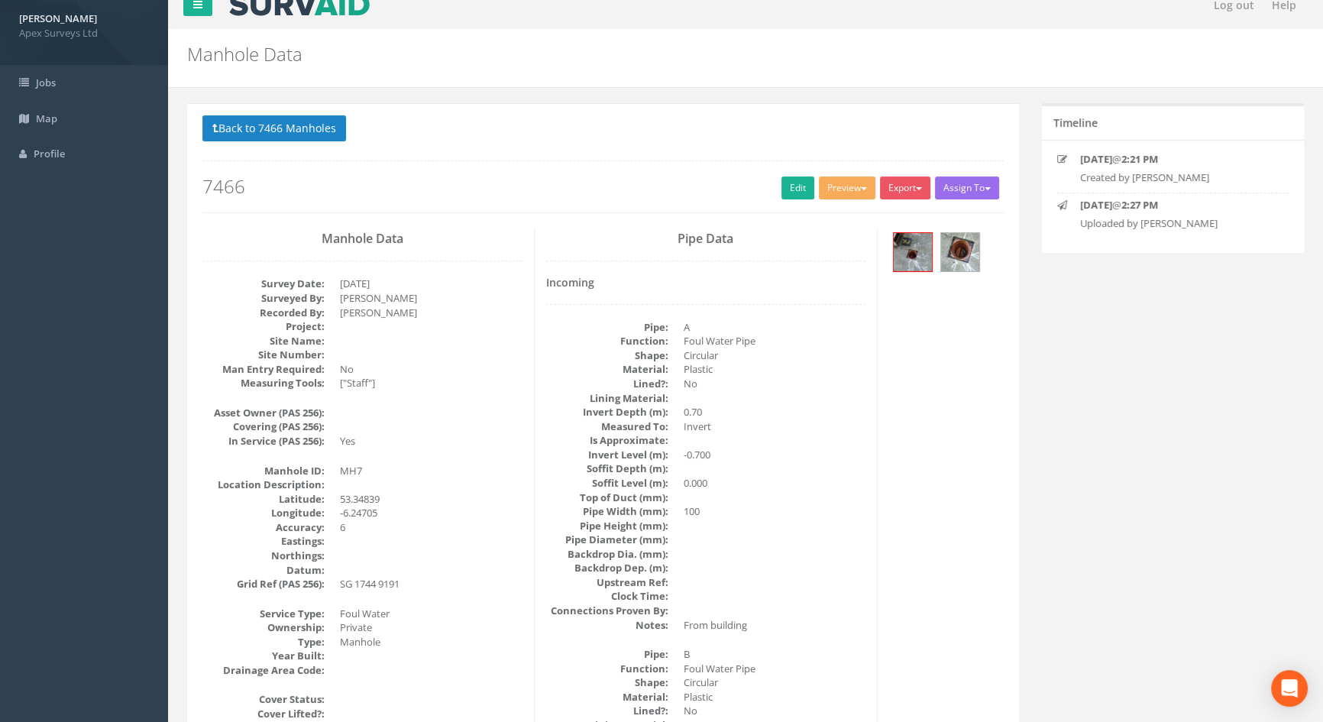
scroll to position [0, 0]
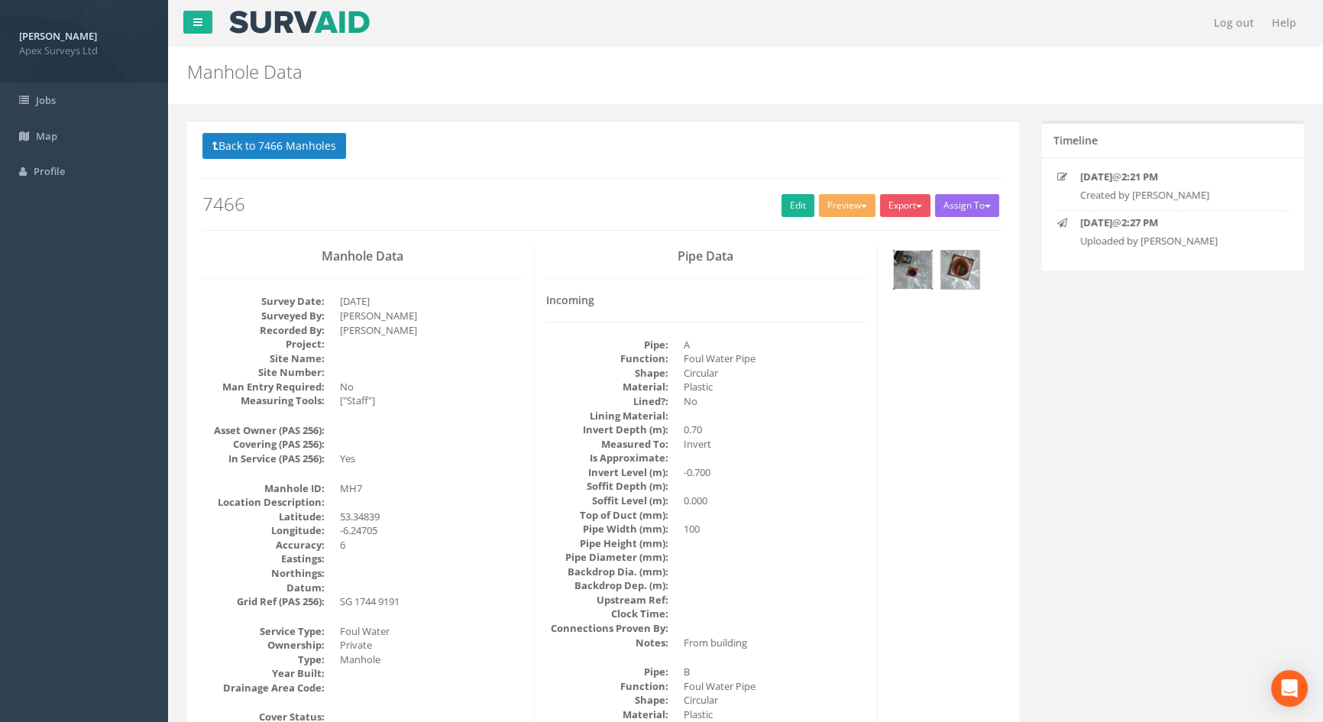
click at [909, 272] on img at bounding box center [913, 270] width 38 height 38
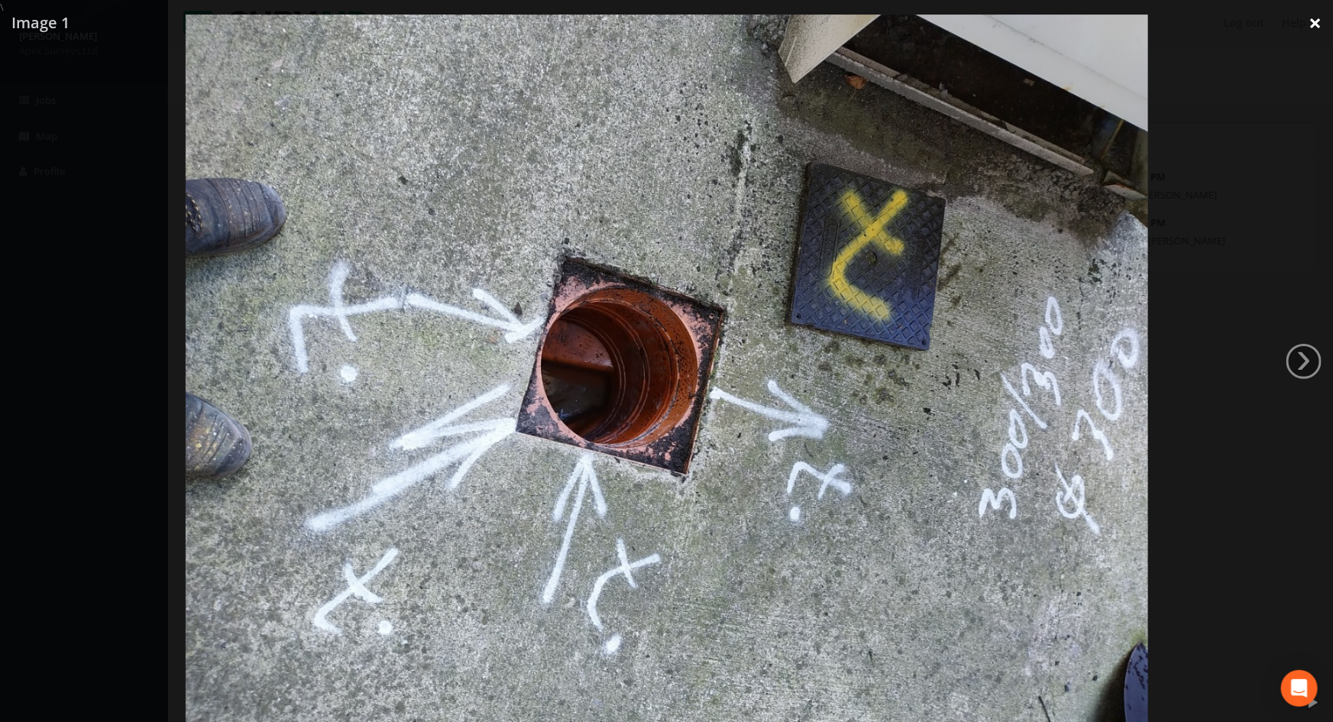
click at [1315, 22] on link "×" at bounding box center [1315, 23] width 36 height 46
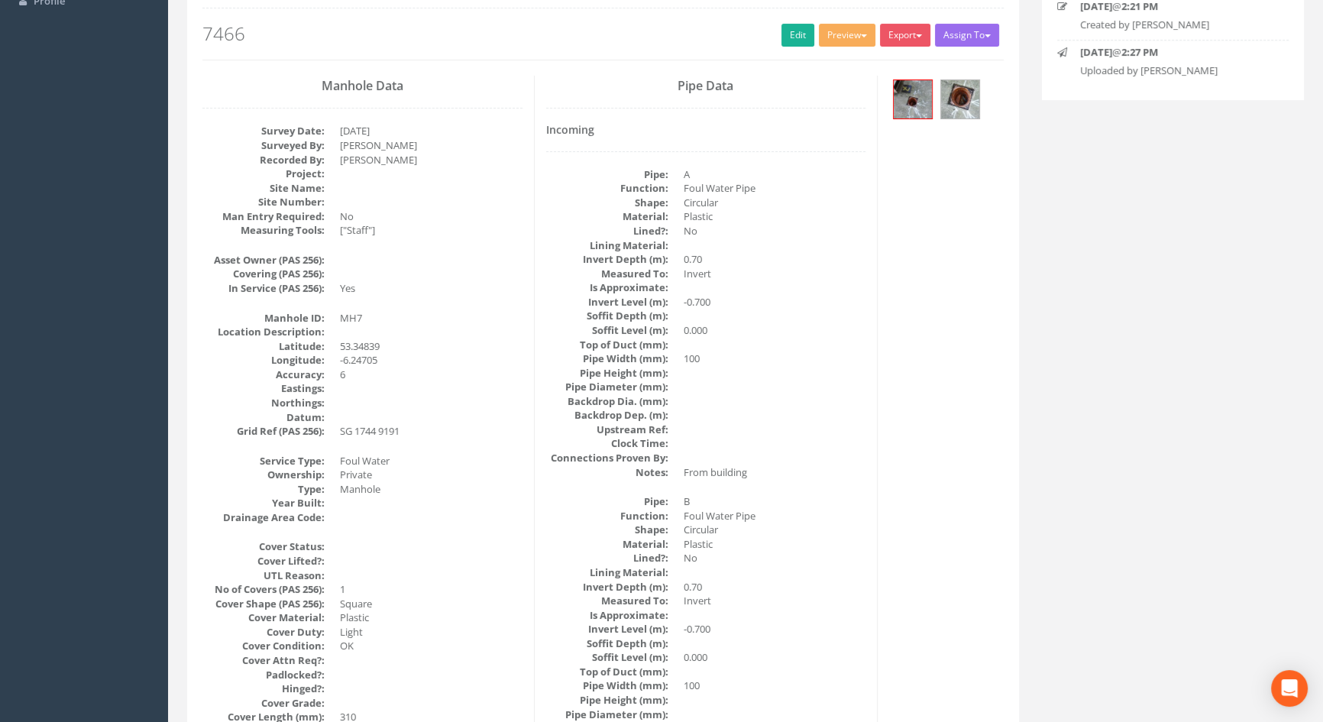
scroll to position [106, 0]
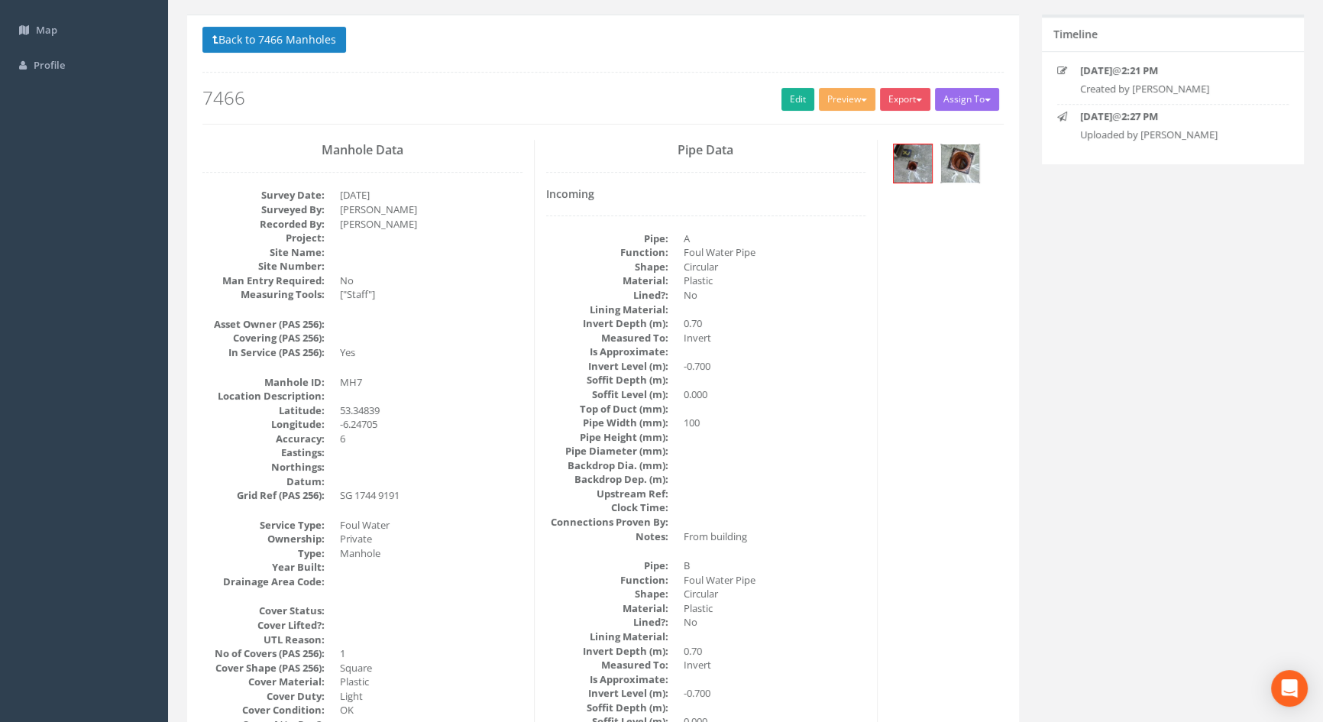
click at [962, 156] on img at bounding box center [960, 163] width 38 height 38
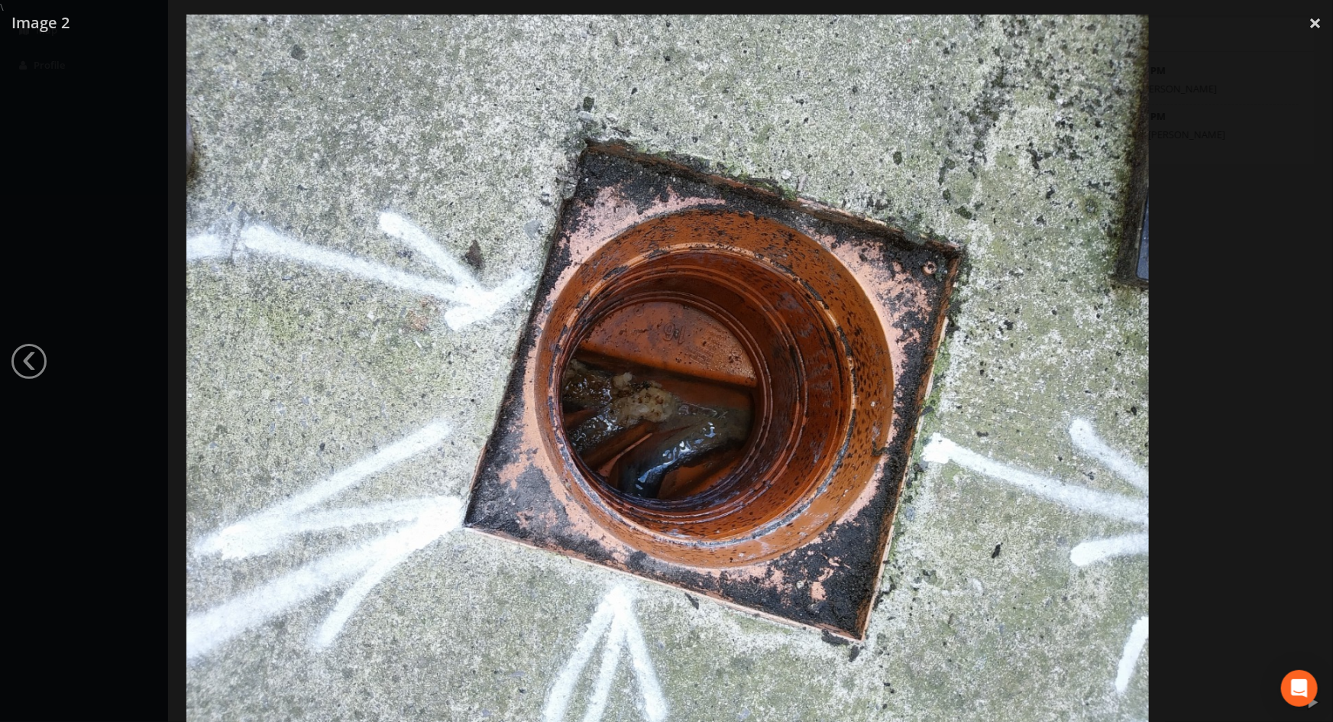
click at [66, 274] on div at bounding box center [667, 376] width 1333 height 722
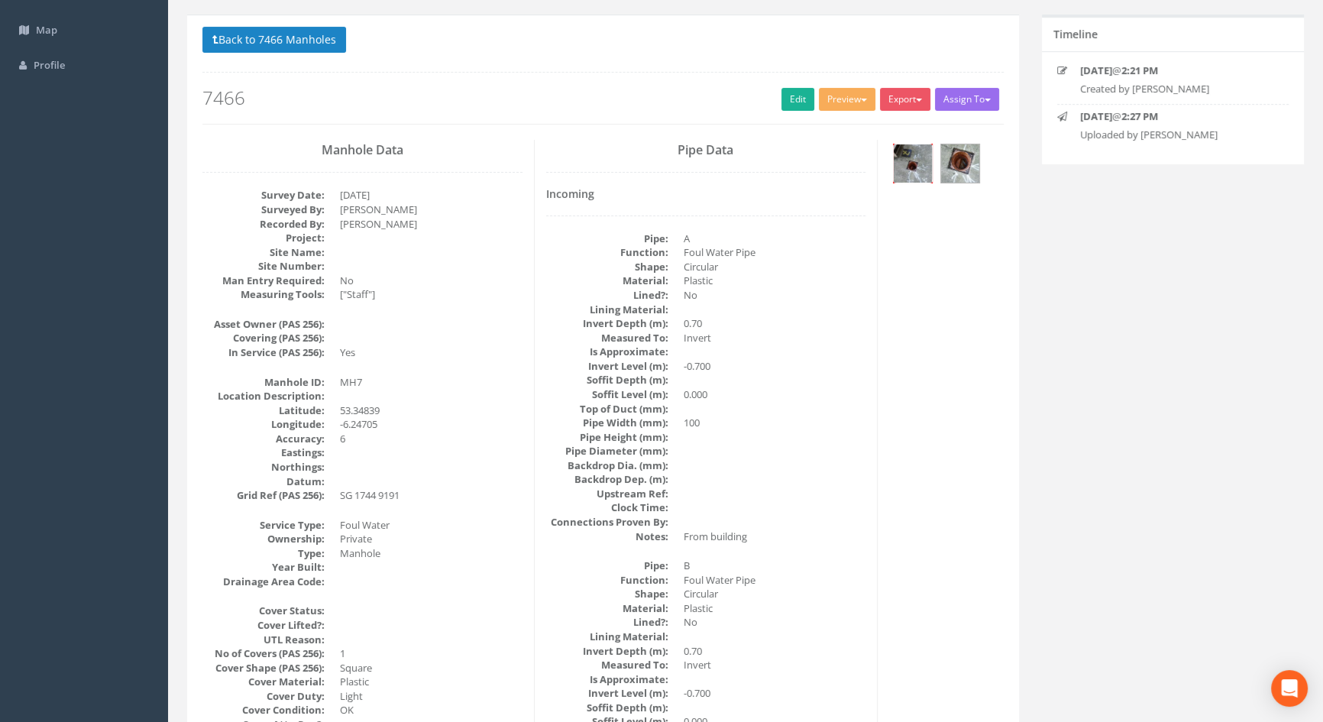
click at [913, 160] on img at bounding box center [913, 163] width 38 height 38
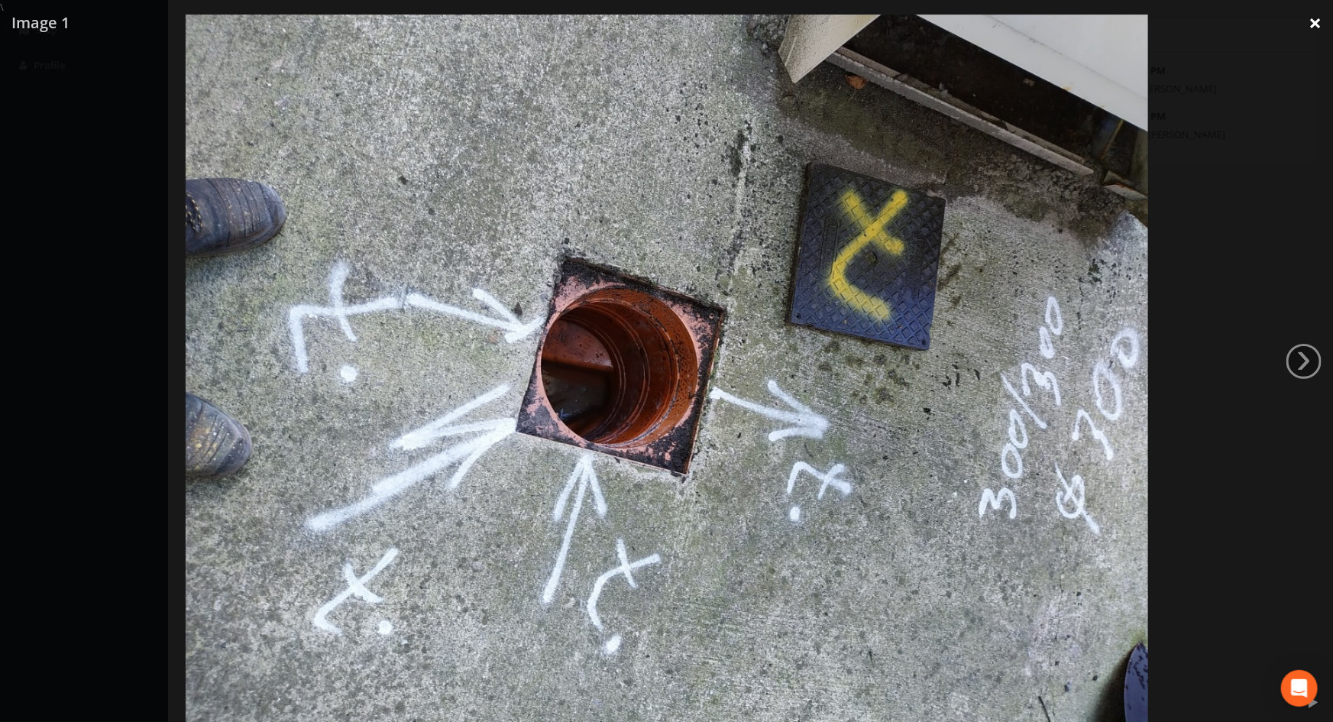
click at [1317, 17] on link "×" at bounding box center [1315, 23] width 36 height 46
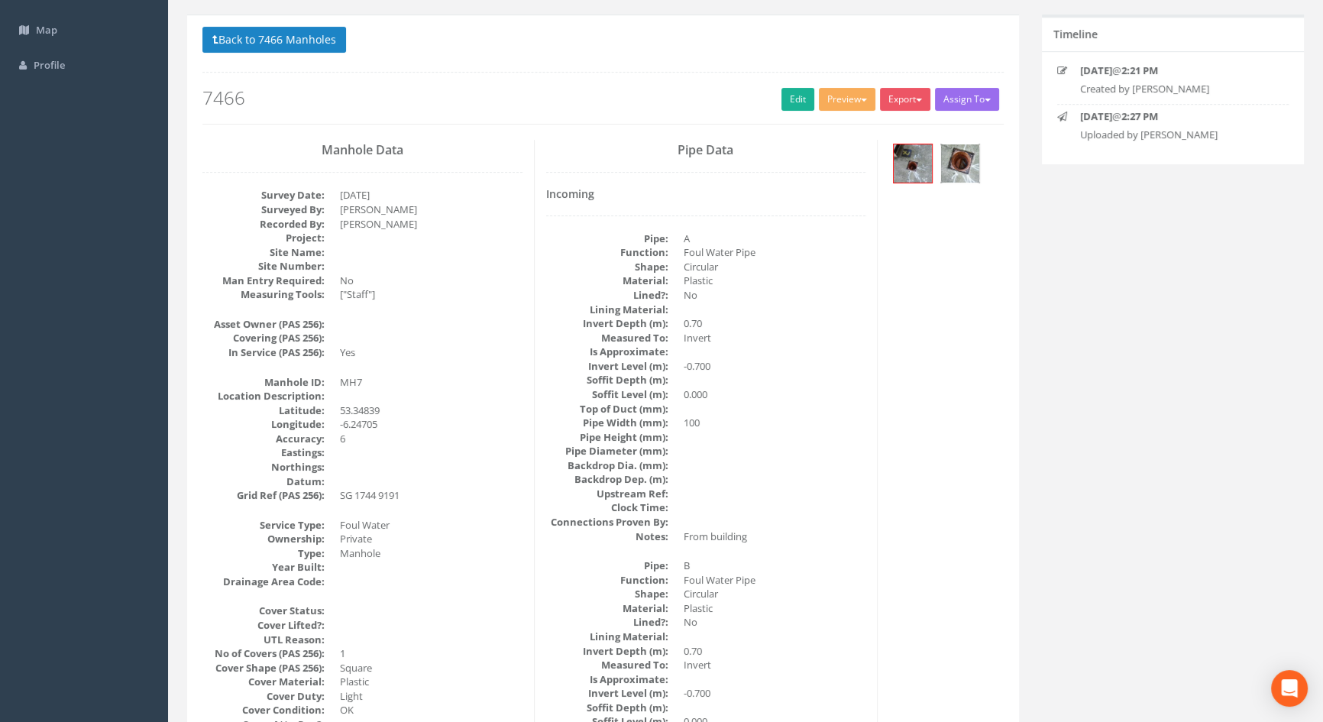
click at [957, 165] on img at bounding box center [960, 163] width 38 height 38
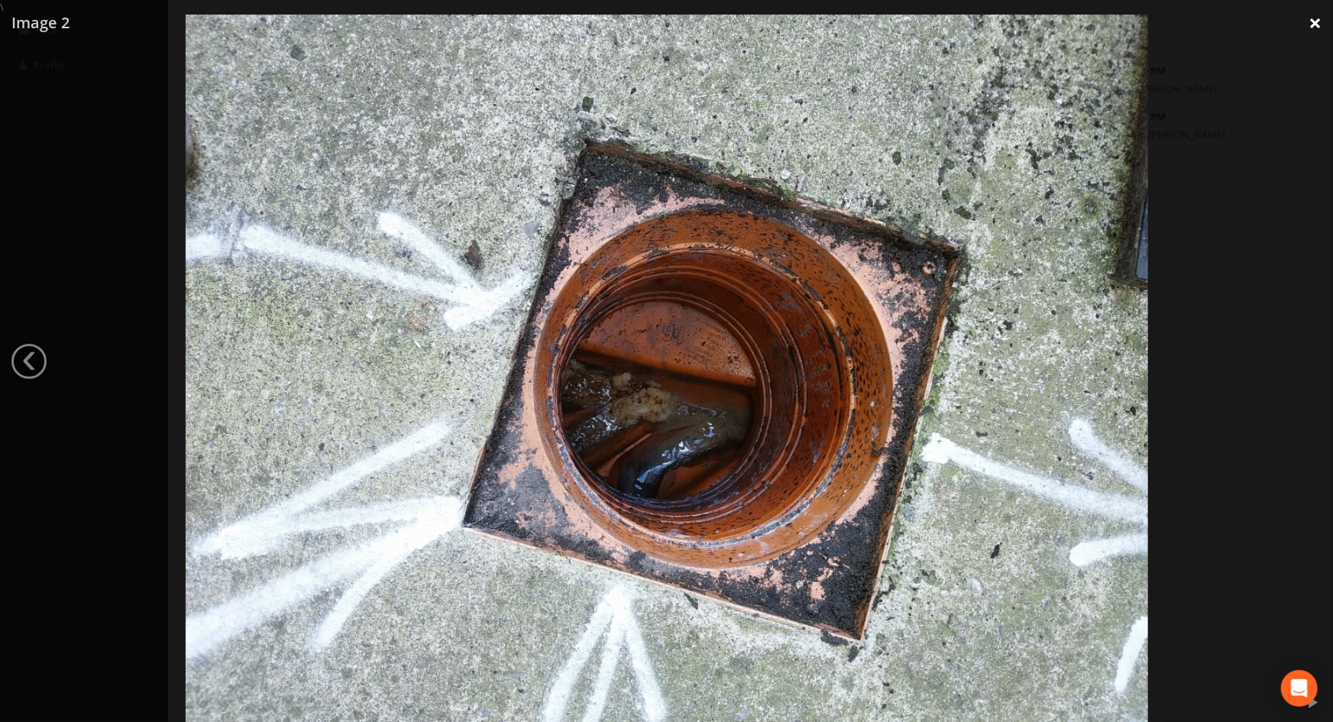
click at [1309, 28] on link "×" at bounding box center [1315, 23] width 36 height 46
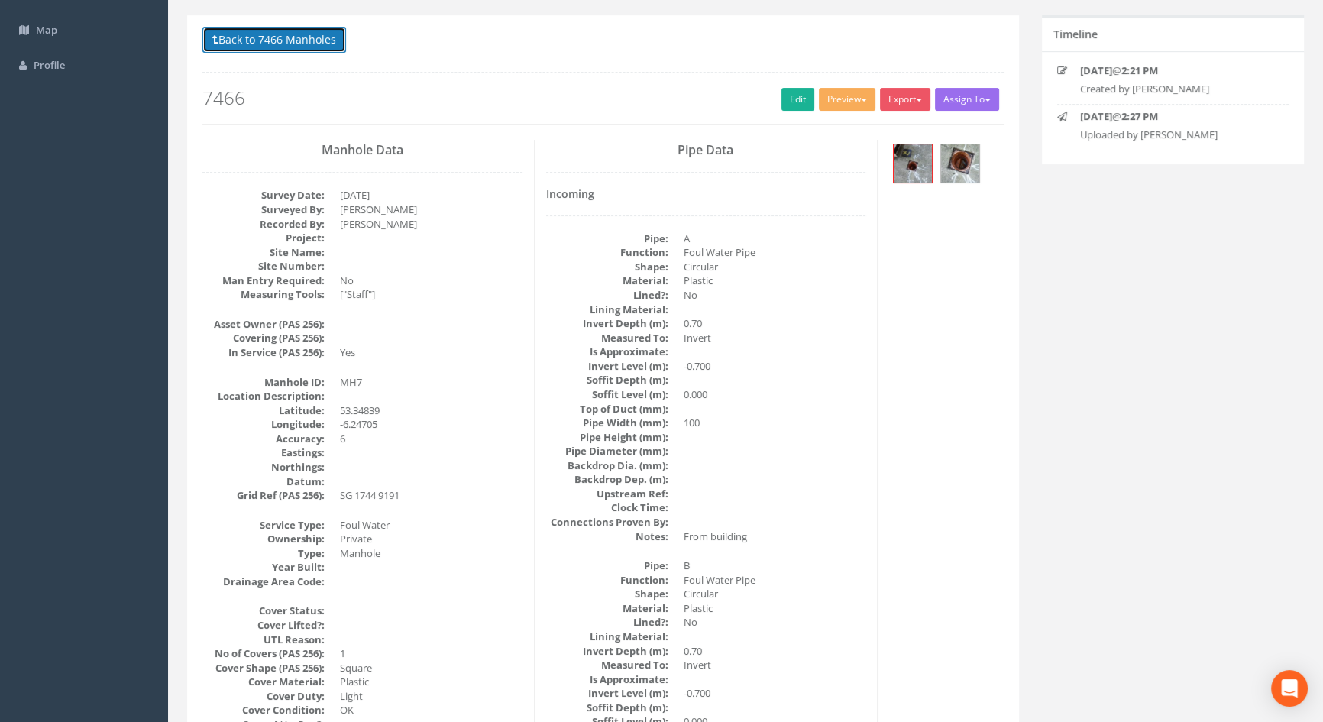
click at [296, 36] on button "Back to 7466 Manholes" at bounding box center [274, 40] width 144 height 26
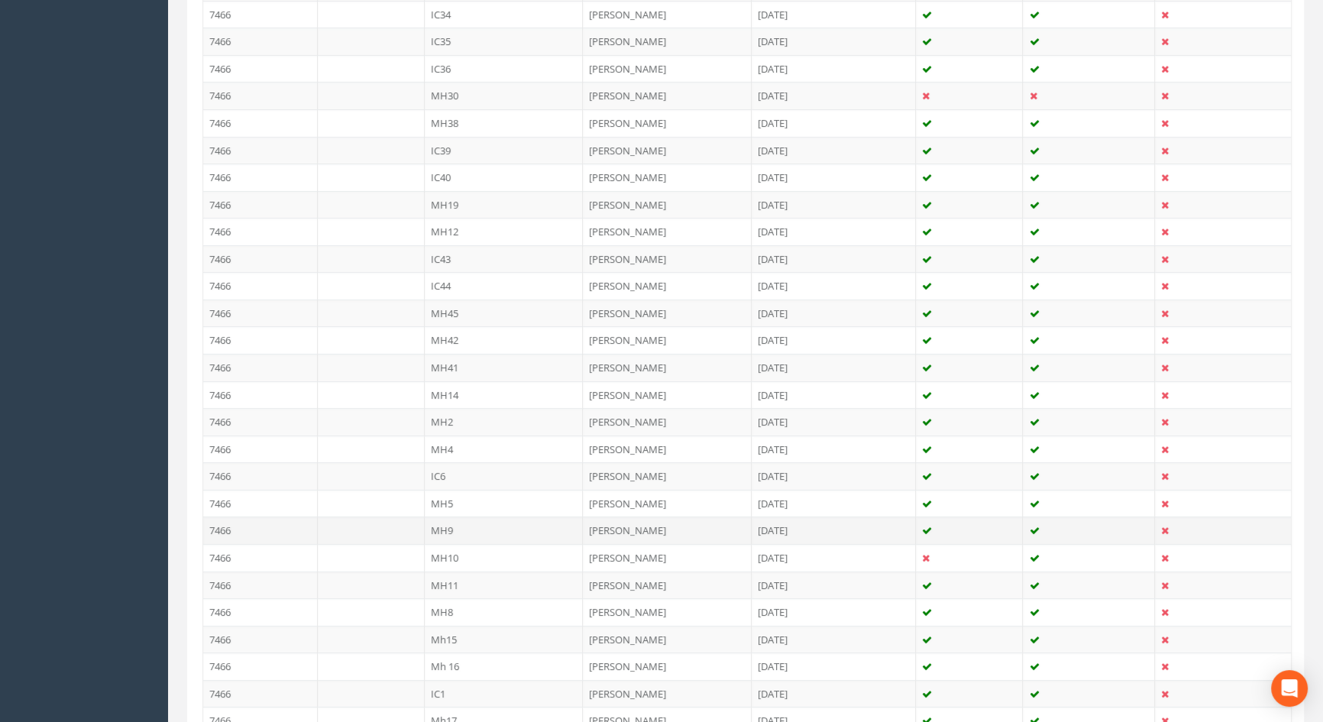
scroll to position [660, 0]
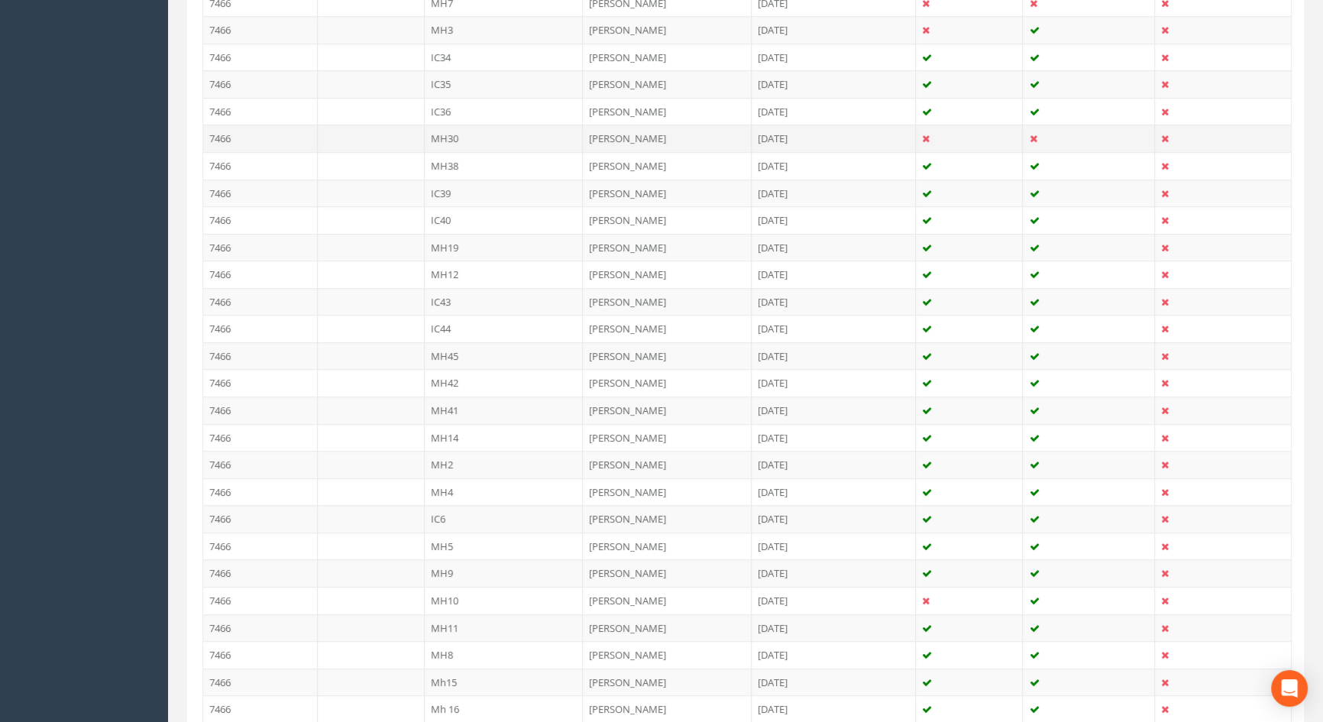
click at [440, 140] on td "MH30" at bounding box center [504, 139] width 159 height 28
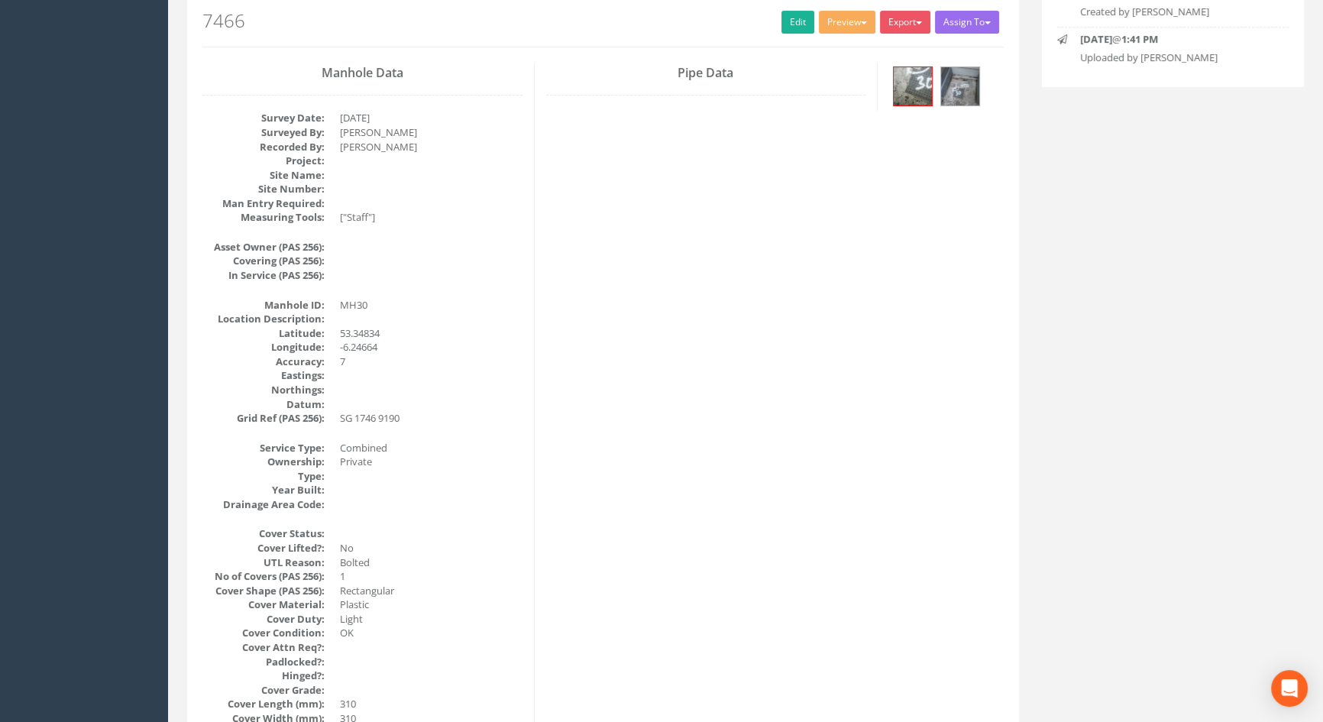
scroll to position [0, 0]
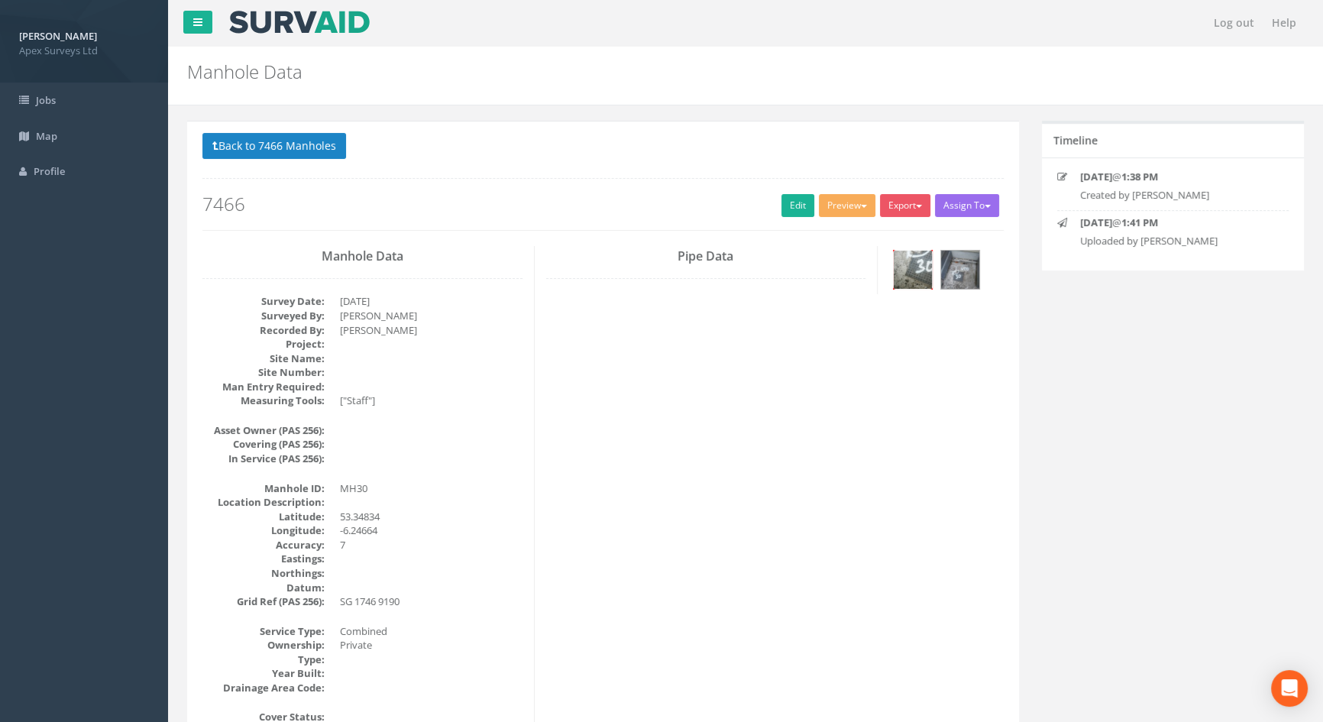
click at [927, 262] on img at bounding box center [913, 270] width 38 height 38
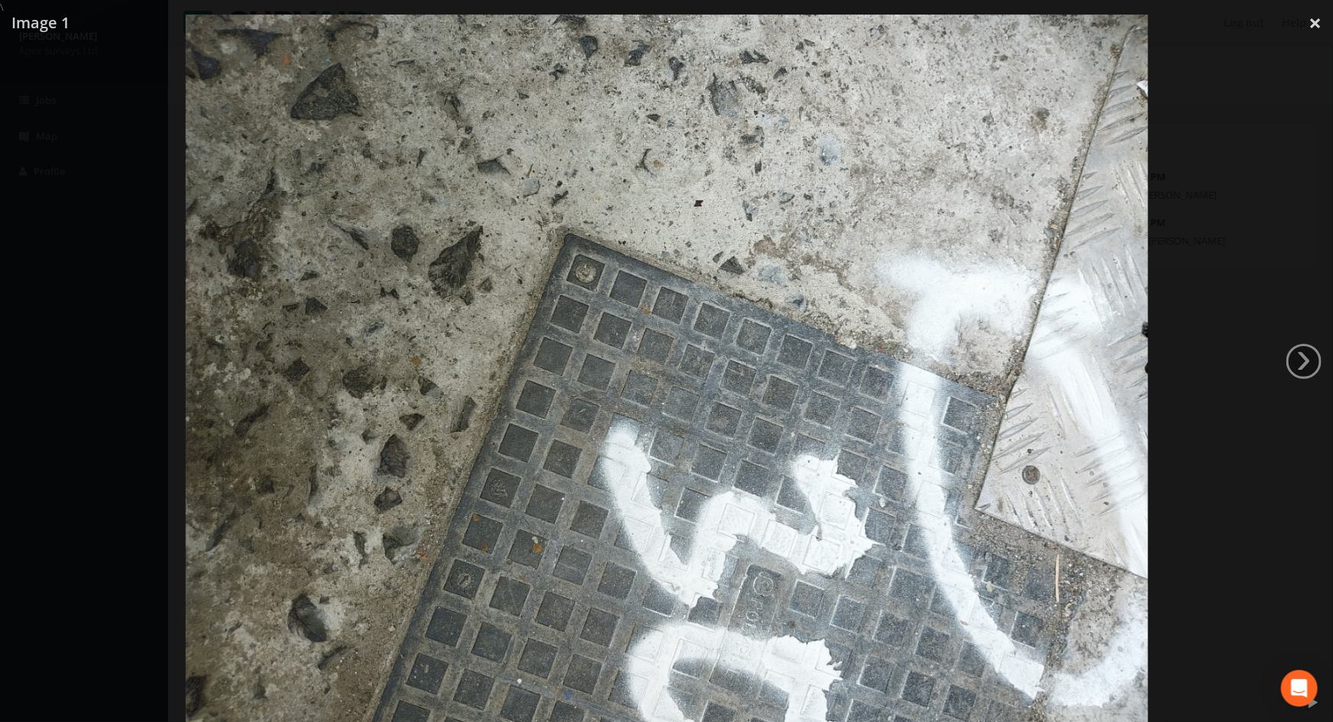
click at [758, 333] on img at bounding box center [667, 376] width 963 height 722
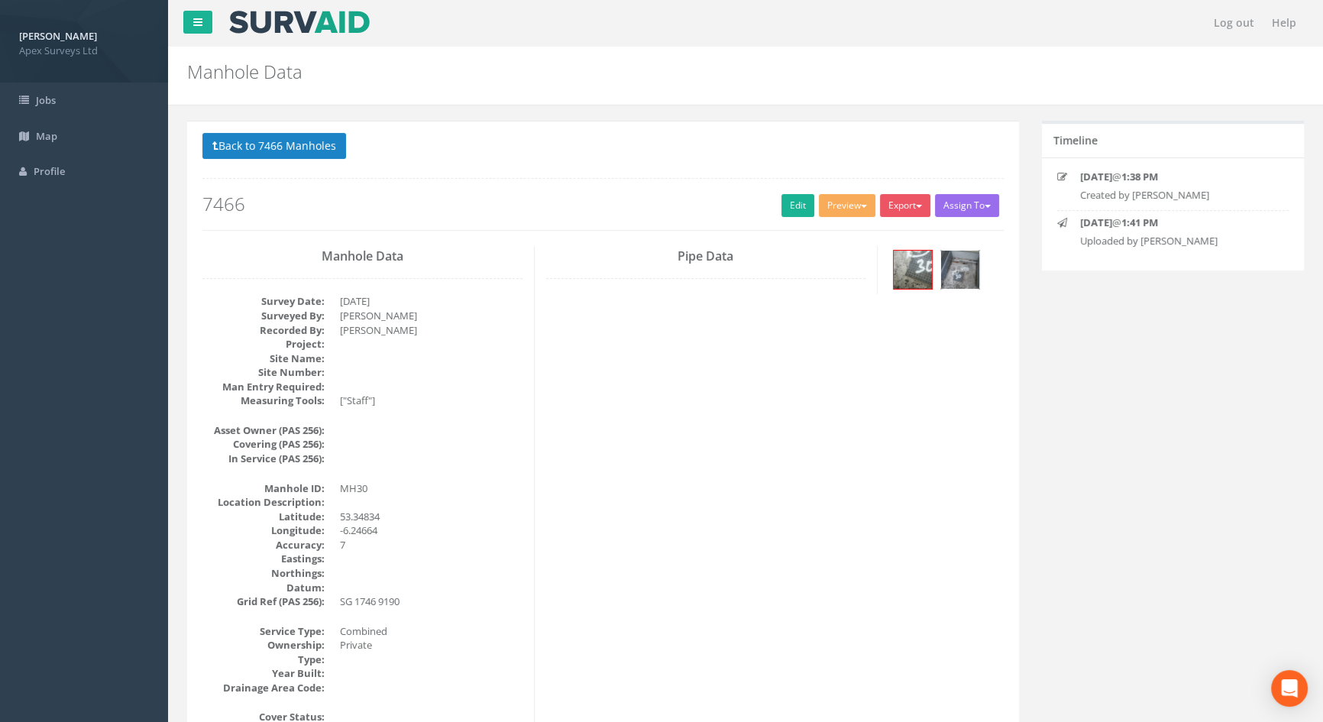
click at [965, 260] on img at bounding box center [960, 270] width 38 height 38
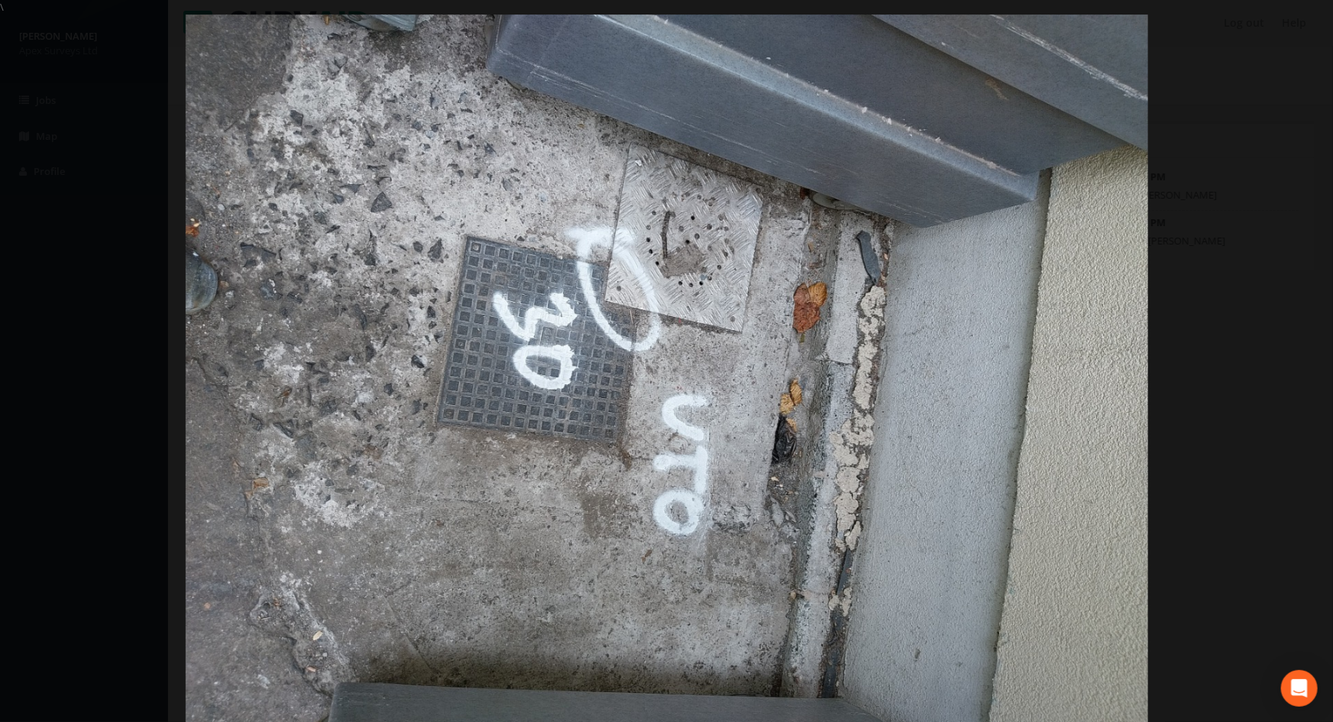
click at [84, 373] on div at bounding box center [666, 376] width 1333 height 722
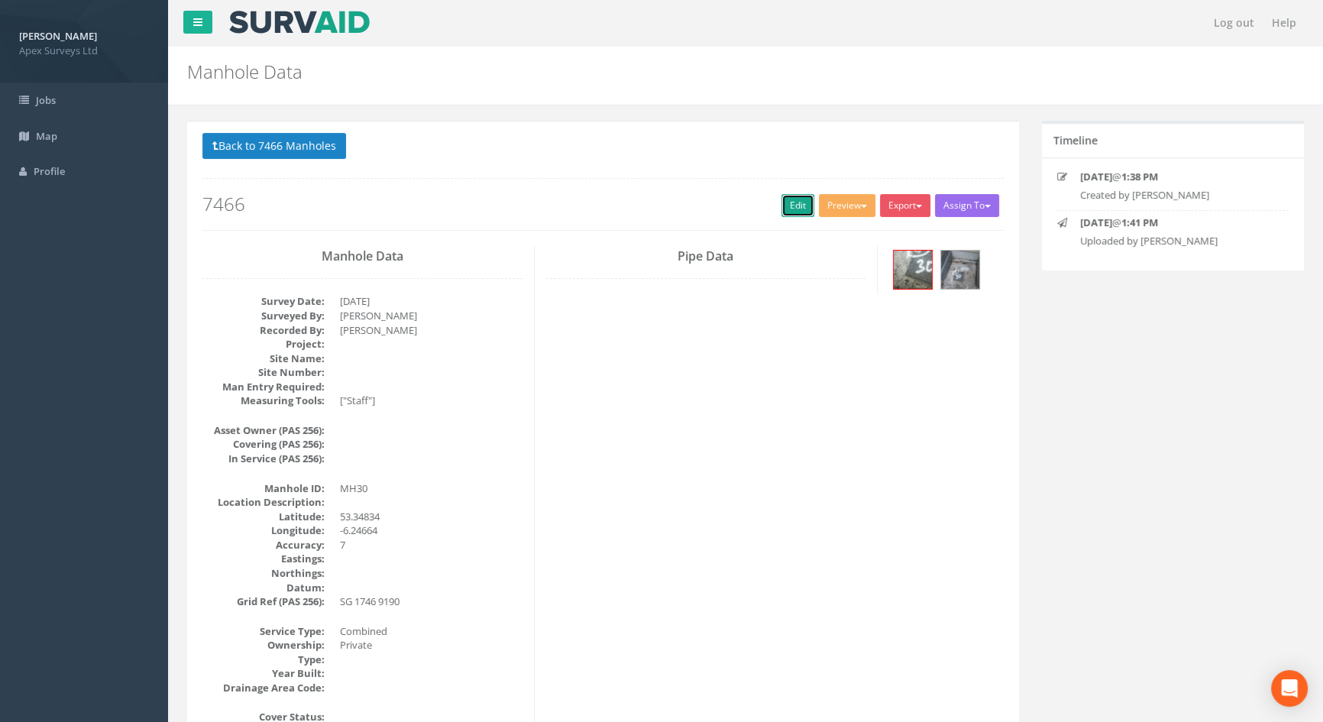
click at [792, 200] on link "Edit" at bounding box center [797, 205] width 33 height 23
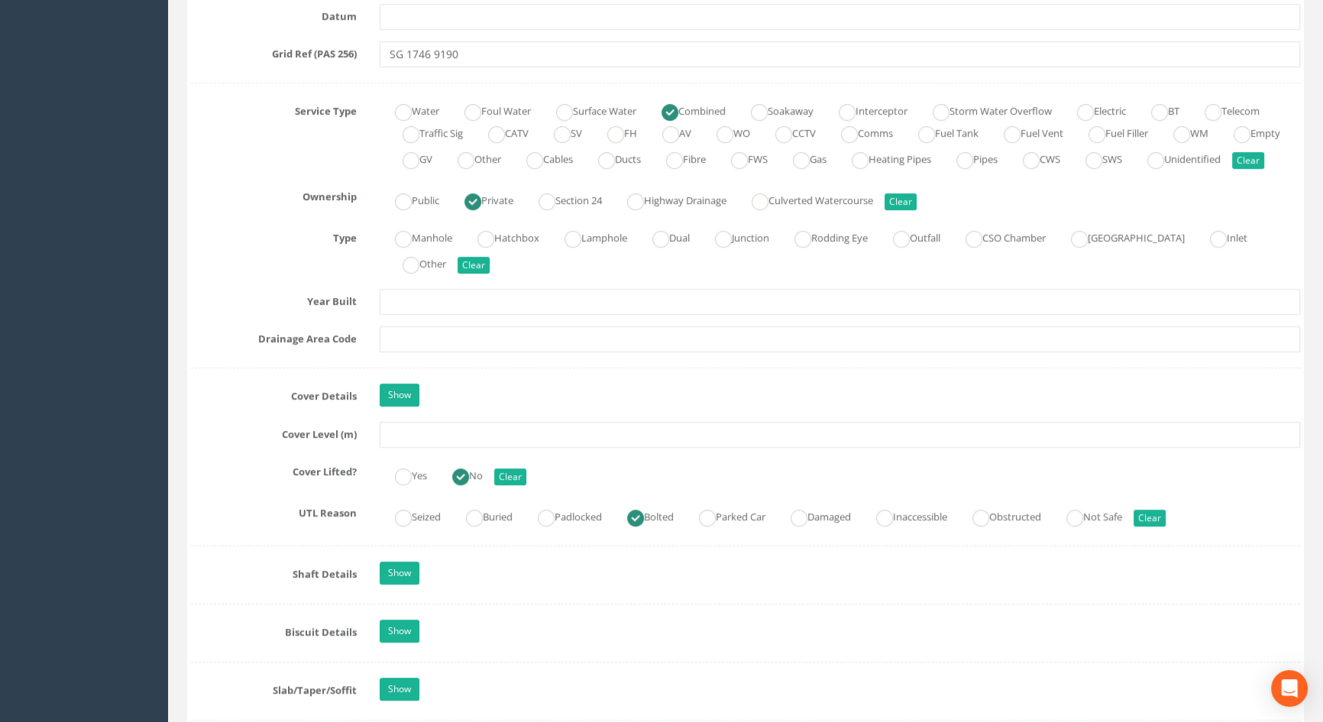
scroll to position [1111, 0]
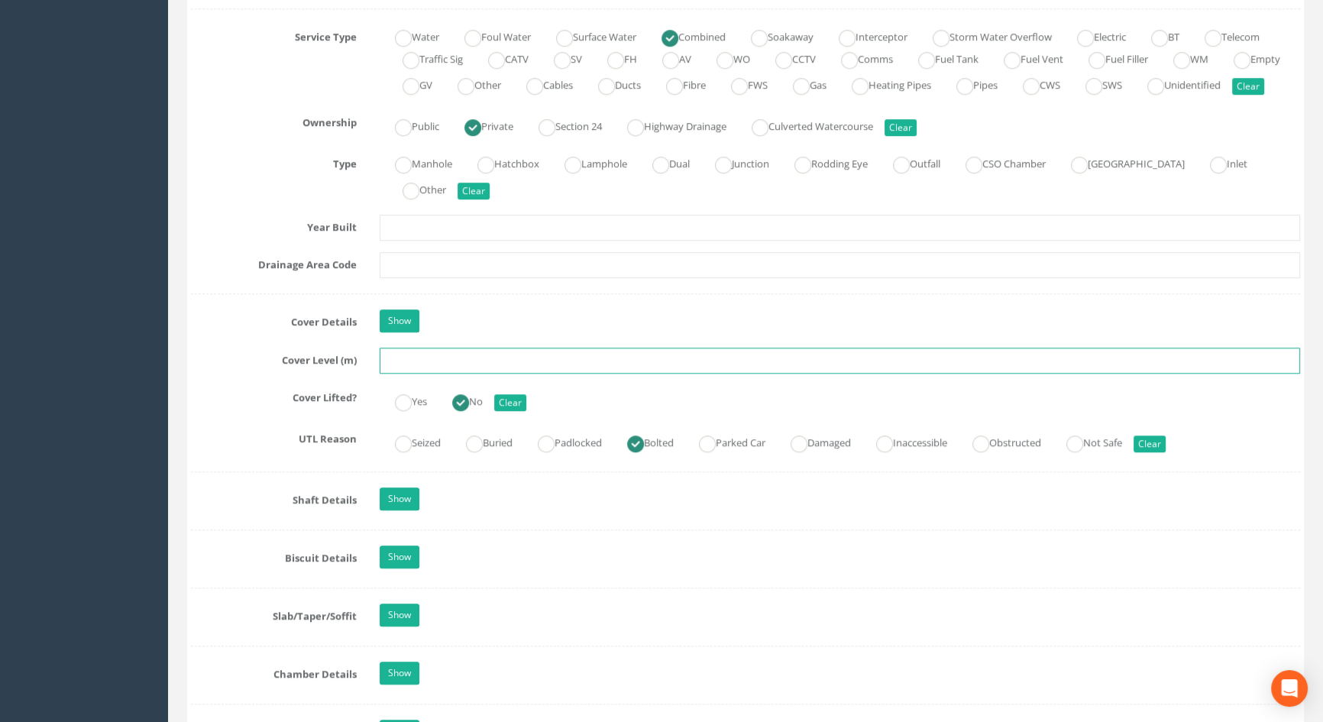
click at [425, 374] on input "text" at bounding box center [840, 361] width 921 height 26
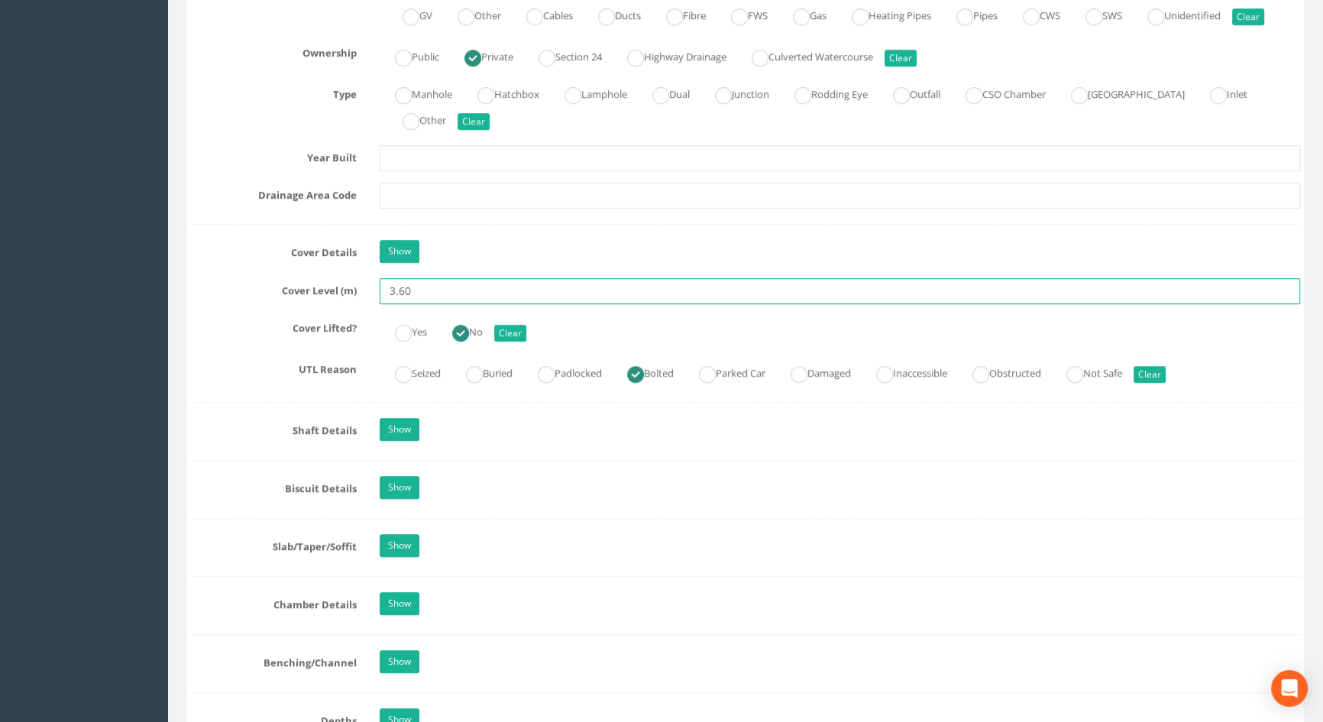
type input "3.60"
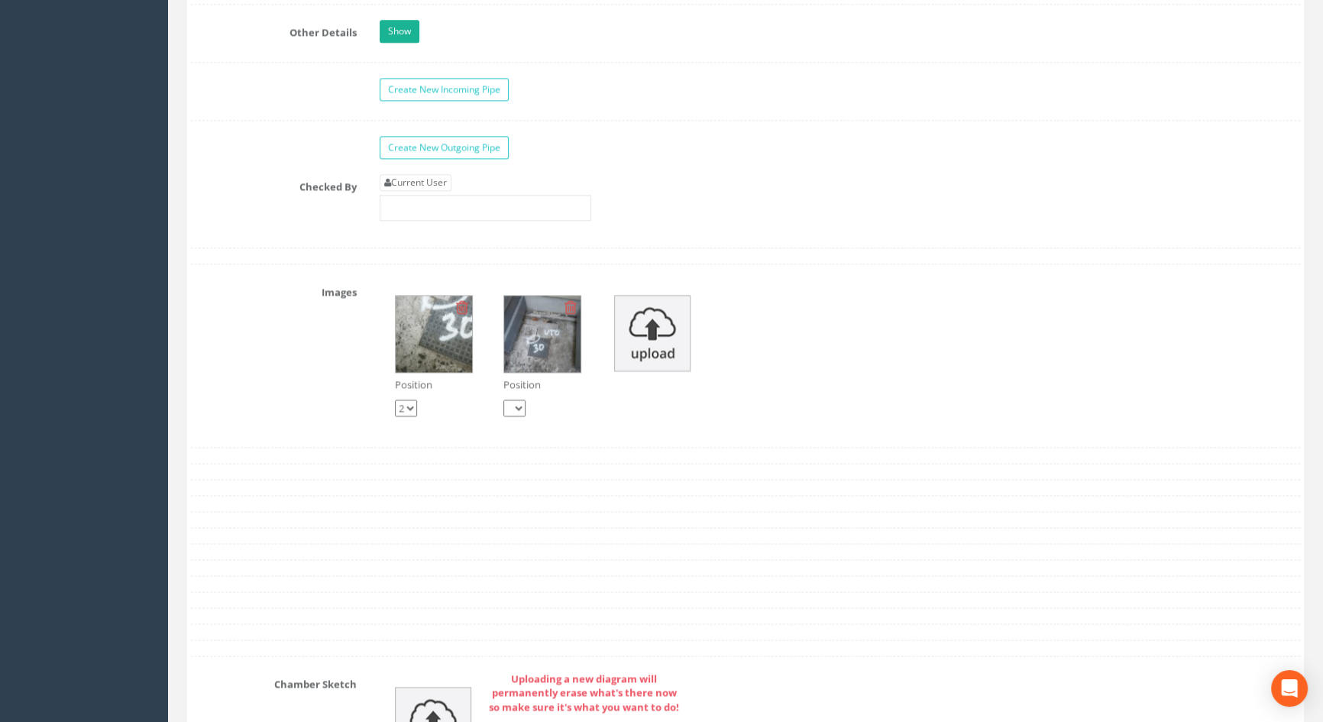
scroll to position [2569, 0]
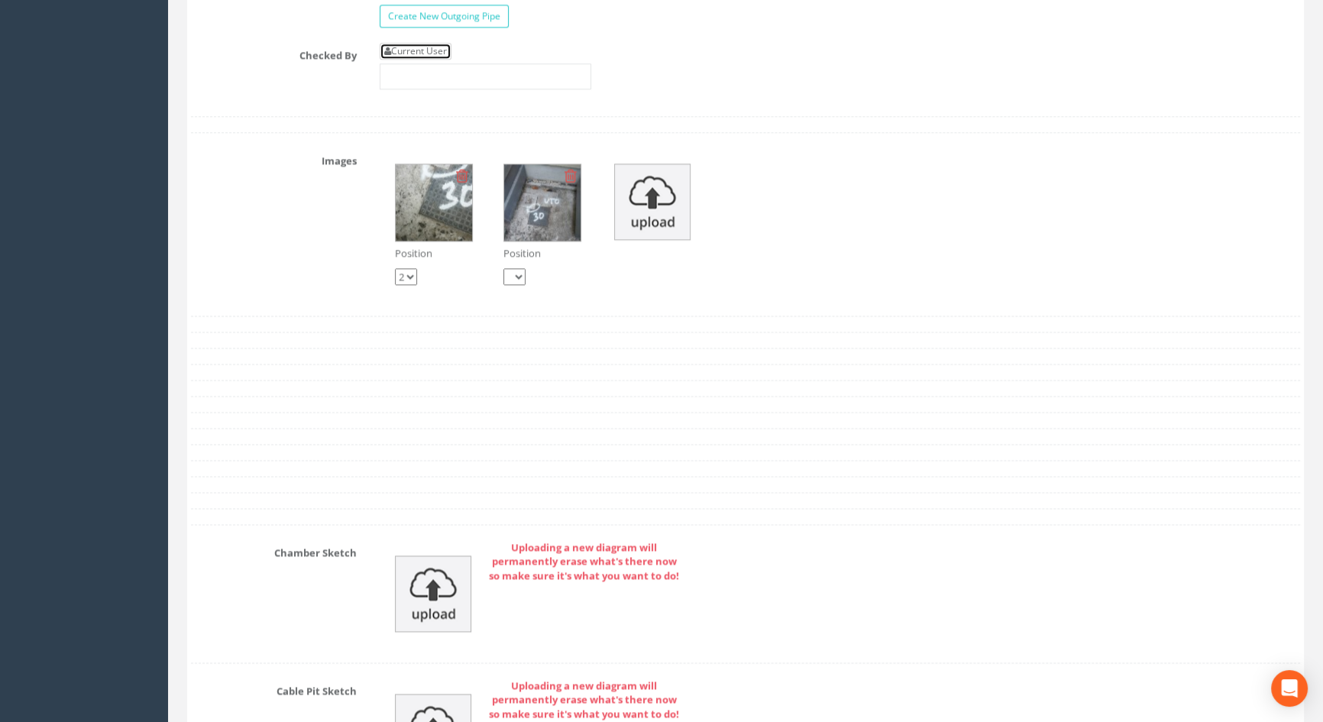
click at [408, 60] on link "Current User" at bounding box center [416, 51] width 72 height 17
type input "[PERSON_NAME]"
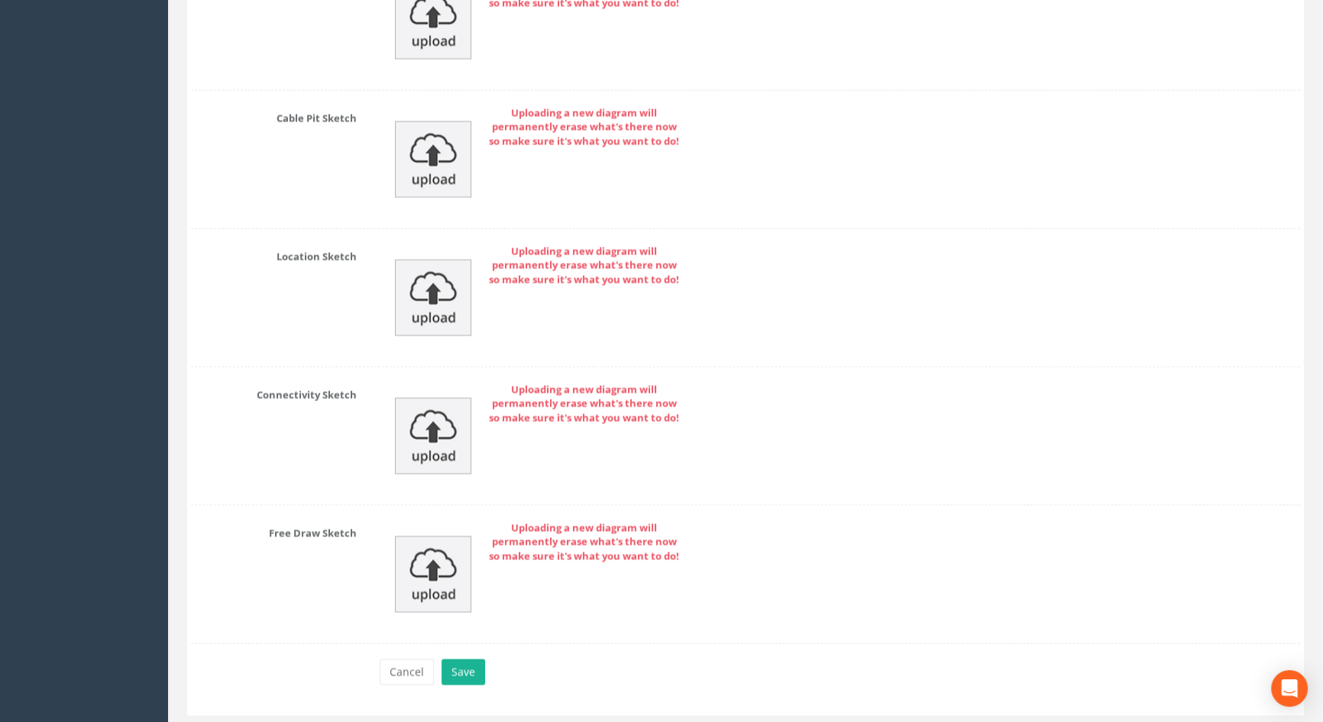
scroll to position [3202, 0]
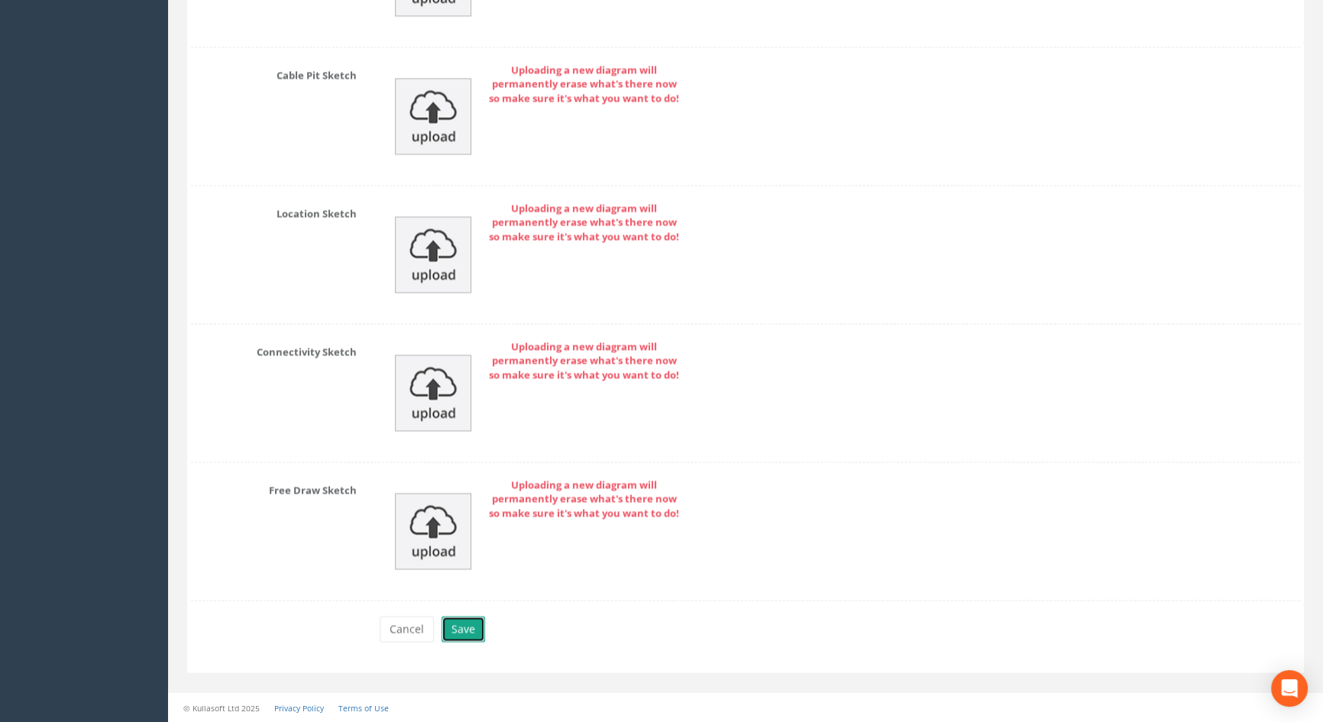
click at [460, 629] on button "Save" at bounding box center [464, 629] width 44 height 26
